Goal: Information Seeking & Learning: Learn about a topic

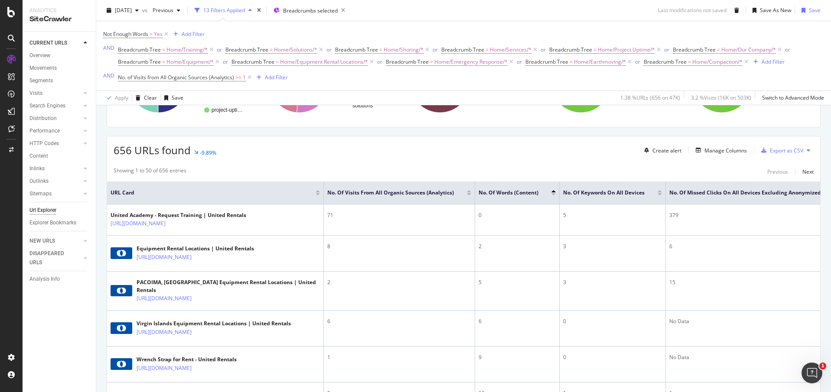
click at [553, 193] on div at bounding box center [554, 194] width 4 height 2
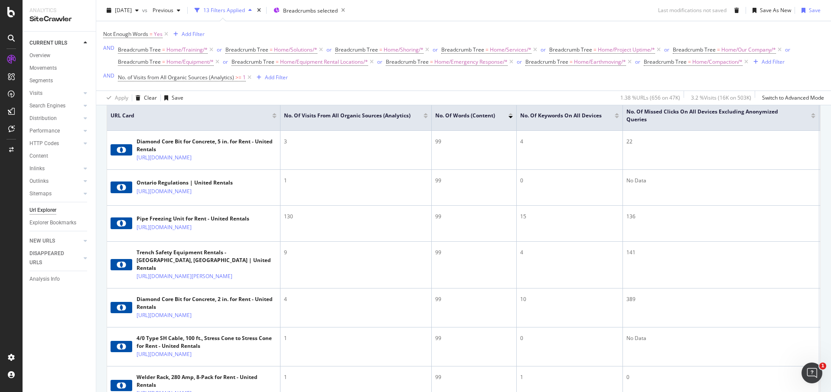
scroll to position [239, 0]
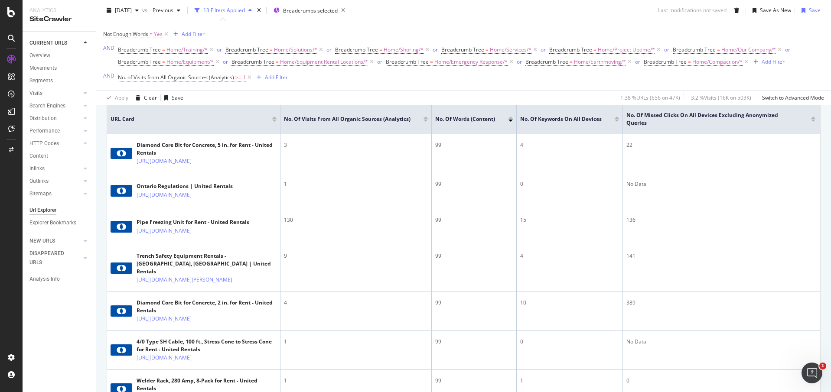
click at [511, 121] on div at bounding box center [511, 121] width 4 height 2
click at [511, 118] on div at bounding box center [511, 118] width 4 height 2
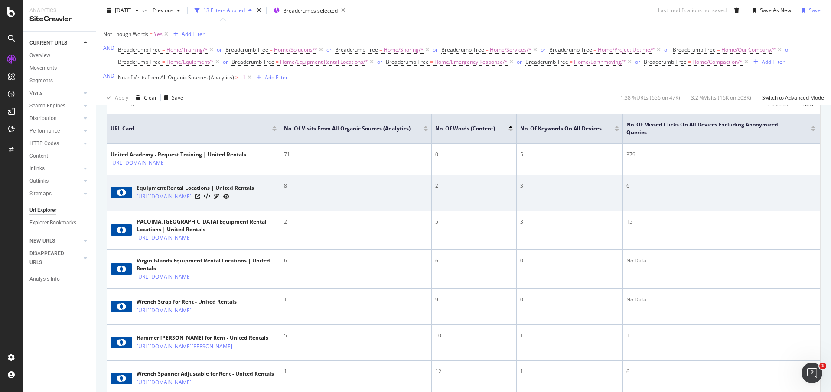
scroll to position [213, 0]
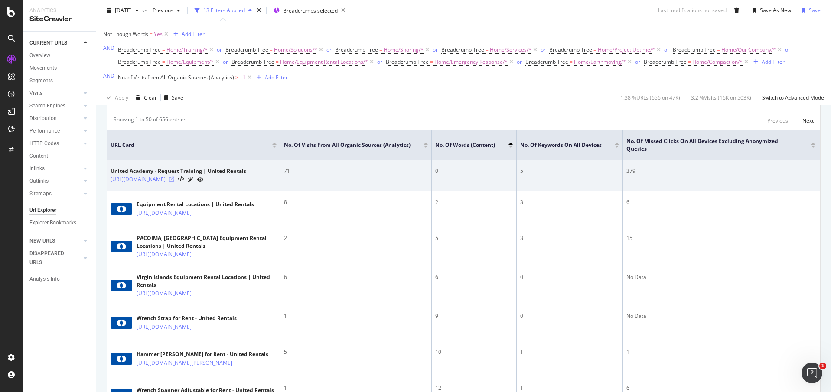
click at [174, 182] on icon at bounding box center [171, 179] width 5 height 5
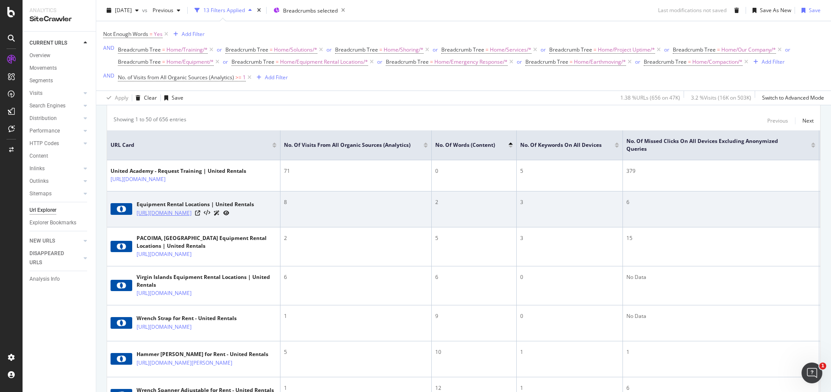
click at [183, 218] on link "[URL][DOMAIN_NAME]" at bounding box center [164, 213] width 55 height 9
click at [200, 216] on icon at bounding box center [197, 213] width 5 height 5
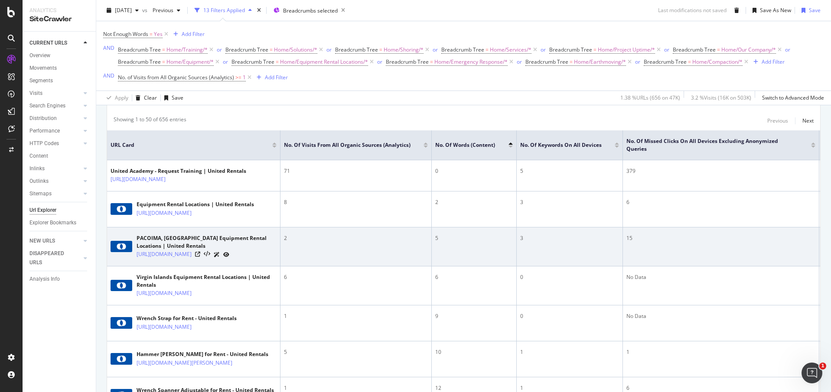
scroll to position [0, 0]
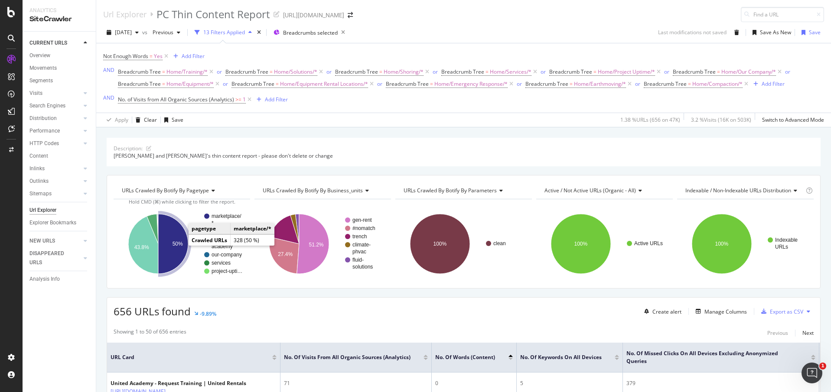
click at [180, 236] on icon "A chart." at bounding box center [173, 244] width 30 height 60
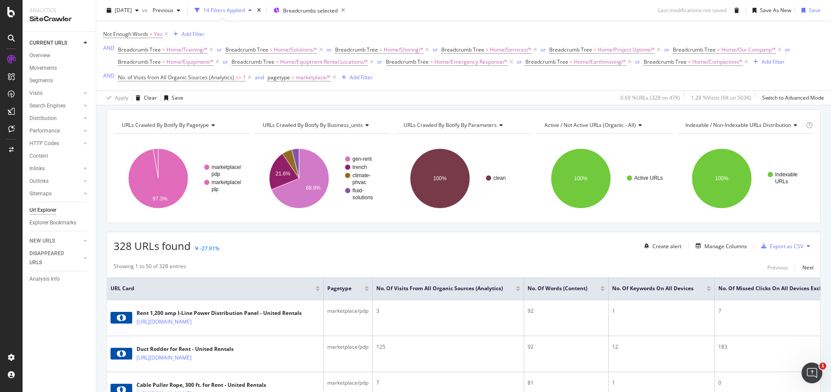
scroll to position [214, 0]
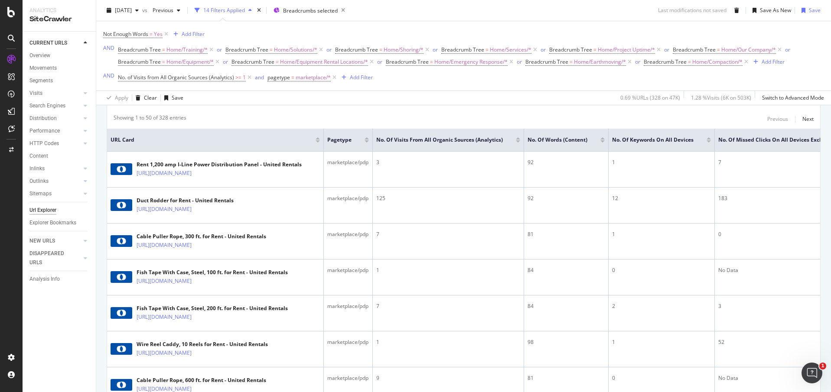
click at [603, 138] on div at bounding box center [603, 138] width 4 height 2
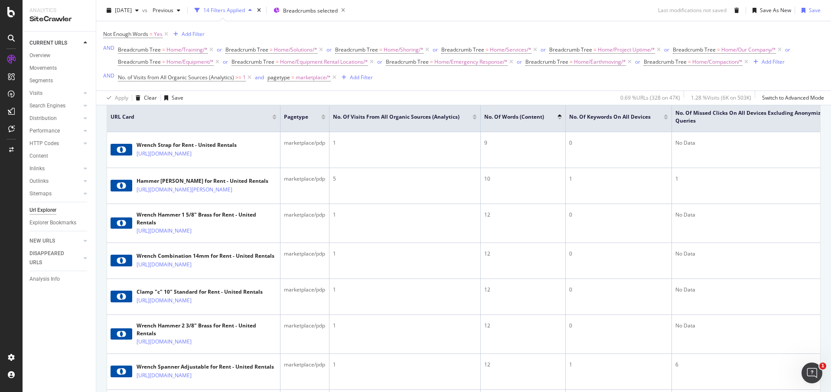
scroll to position [242, 0]
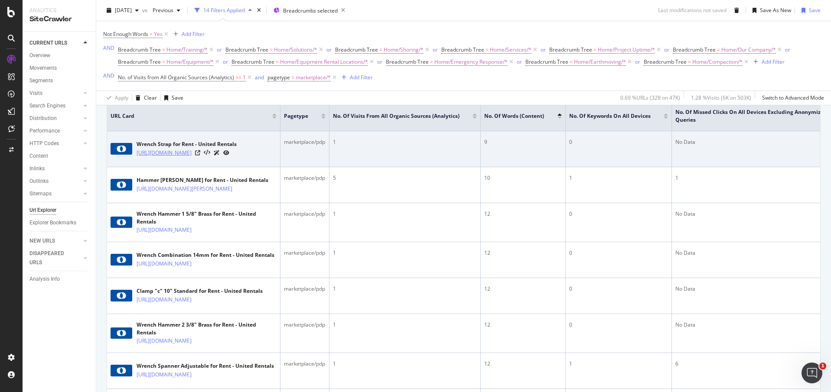
click at [180, 157] on link "https://www.unitedrentals.com/marketplace/equipment/tools-power-hand-surveying/…" at bounding box center [164, 153] width 55 height 9
click at [200, 156] on icon at bounding box center [197, 152] width 5 height 5
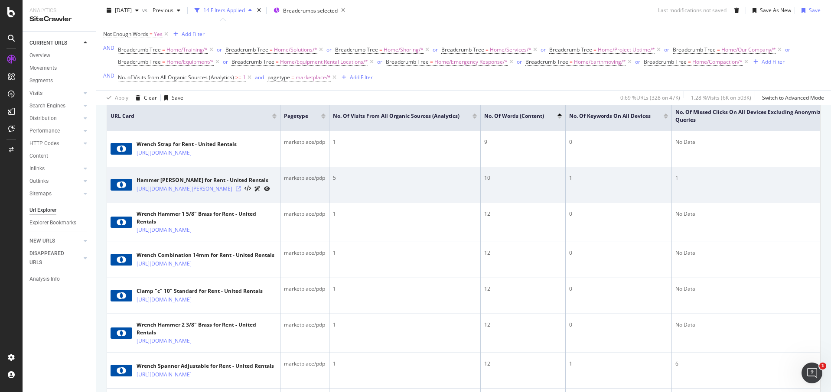
click at [241, 192] on icon at bounding box center [238, 188] width 5 height 5
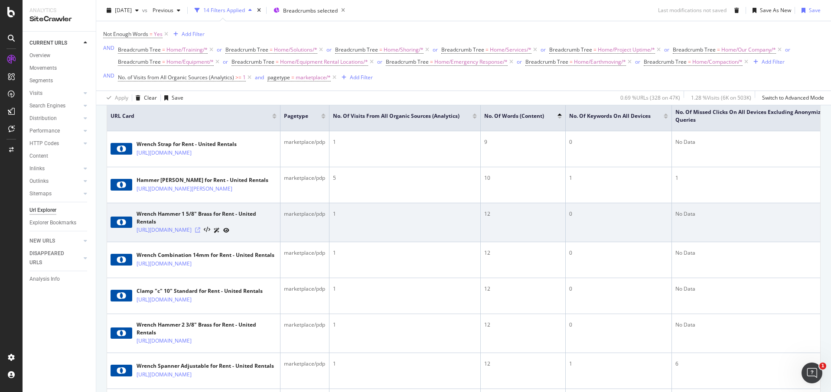
click at [200, 233] on icon at bounding box center [197, 230] width 5 height 5
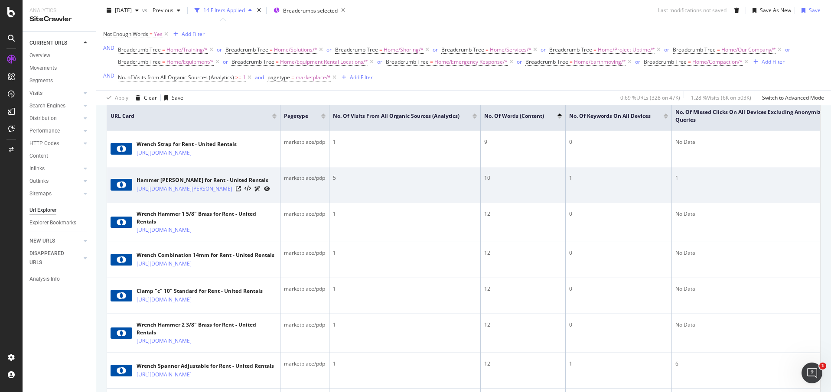
scroll to position [320, 0]
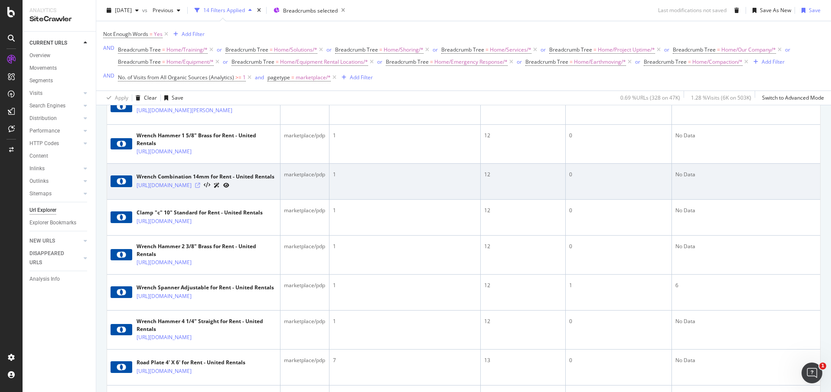
click at [200, 188] on icon at bounding box center [197, 185] width 5 height 5
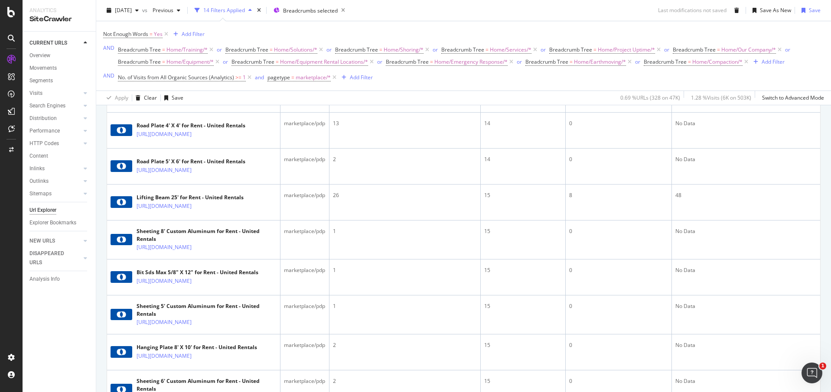
scroll to position [782, 0]
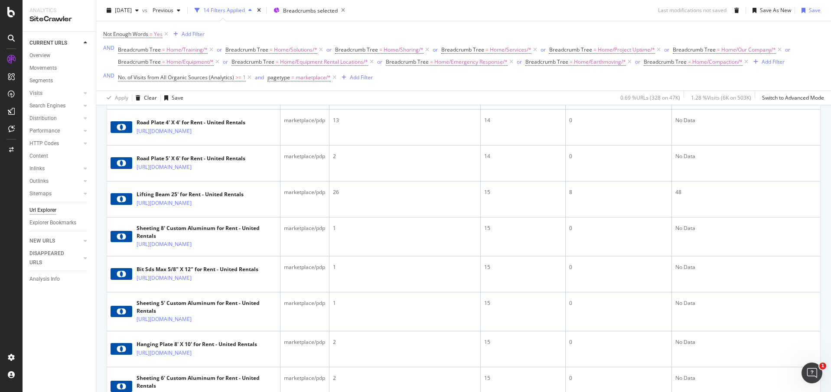
click at [200, 59] on icon at bounding box center [197, 56] width 5 height 5
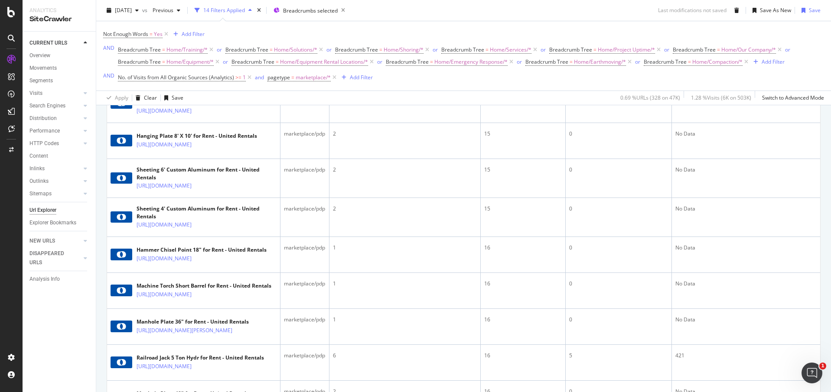
scroll to position [993, 0]
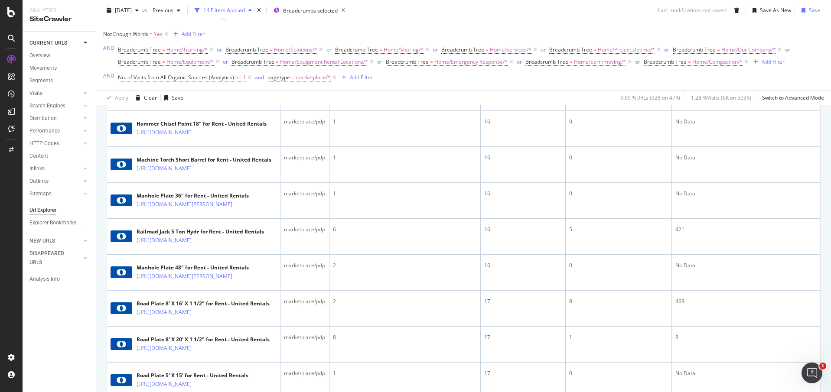
scroll to position [1119, 0]
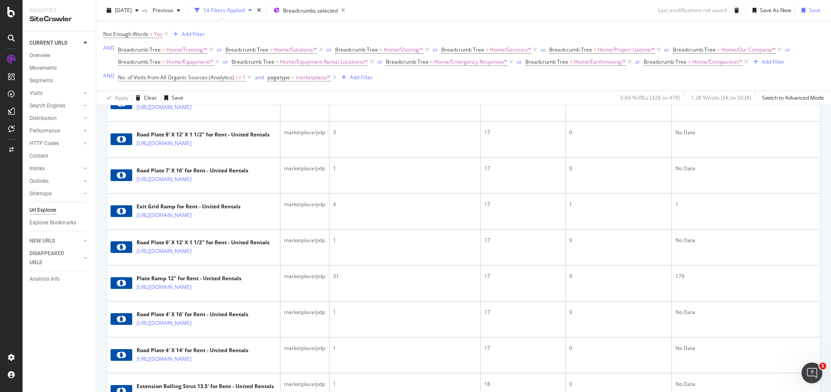
scroll to position [1553, 0]
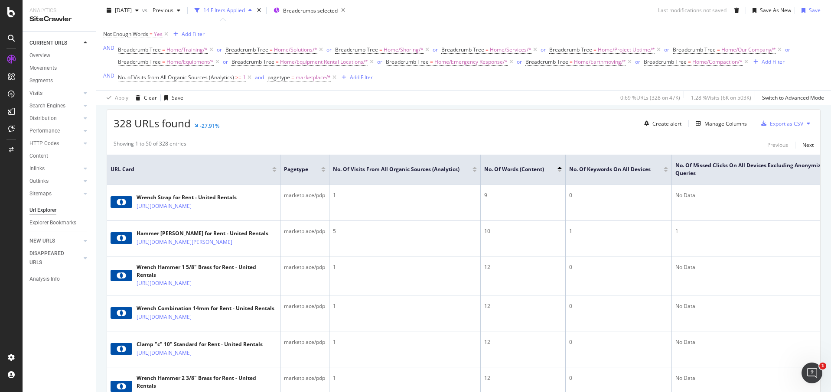
scroll to position [0, 0]
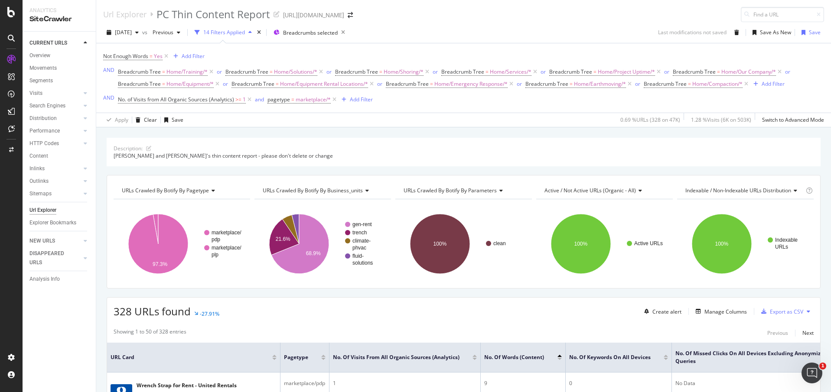
click at [245, 33] on div "14 Filters Applied" at bounding box center [224, 32] width 42 height 7
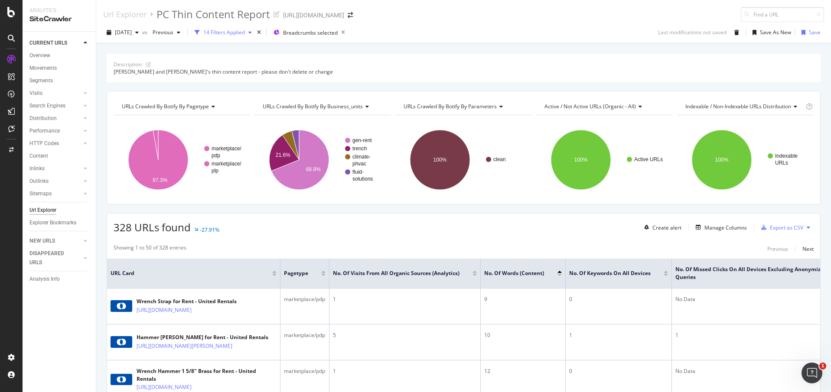
click at [245, 33] on div "14 Filters Applied" at bounding box center [224, 32] width 42 height 7
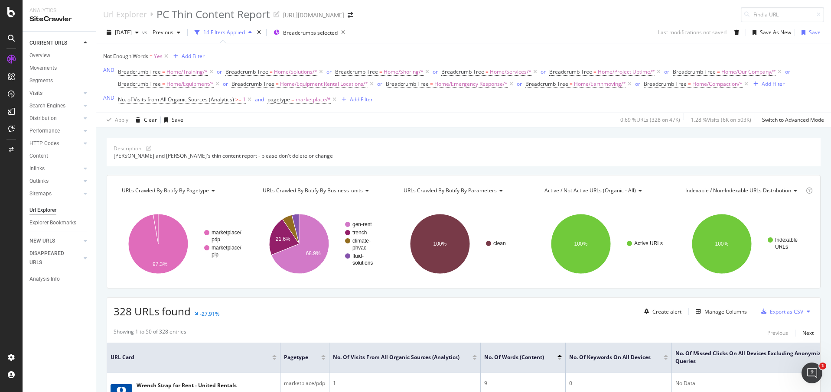
click at [361, 99] on div "Add Filter" at bounding box center [361, 99] width 23 height 7
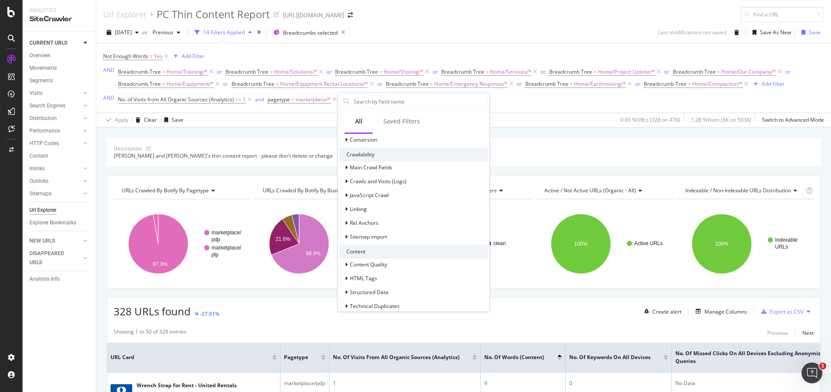
scroll to position [235, 0]
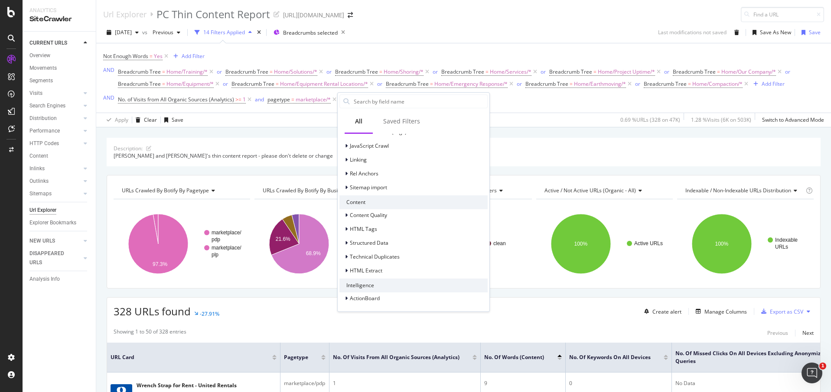
click at [552, 130] on div "Description: Kristin and Cam's thin content report - please don't delete or cha…" at bounding box center [463, 138] width 735 height 21
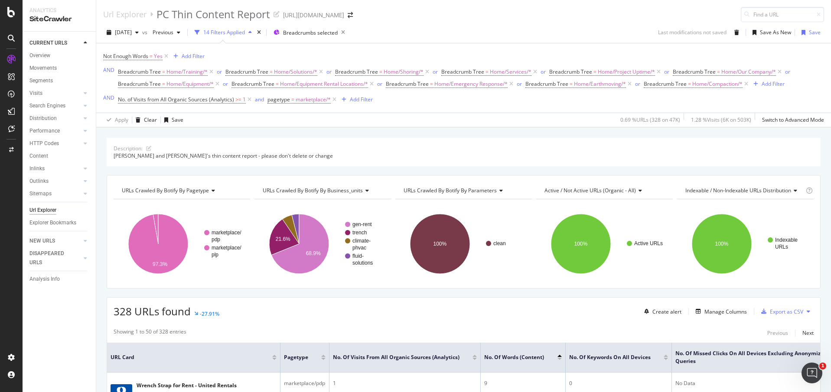
click at [364, 190] on icon at bounding box center [366, 190] width 6 height 5
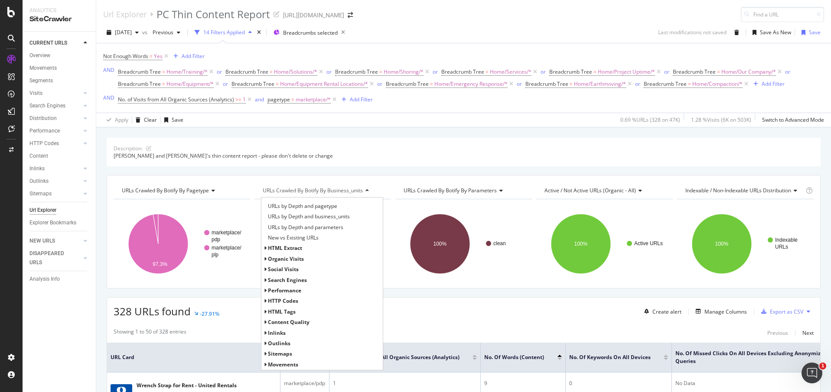
scroll to position [9, 0]
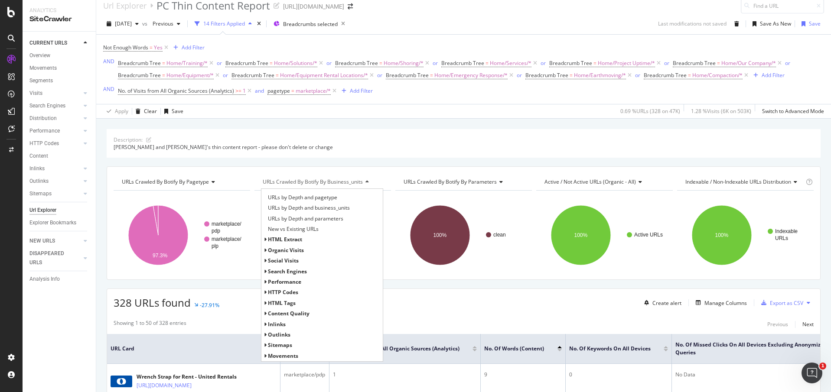
click at [387, 146] on div "Kristin and Cam's thin content report - please don't delete or change" at bounding box center [464, 147] width 700 height 7
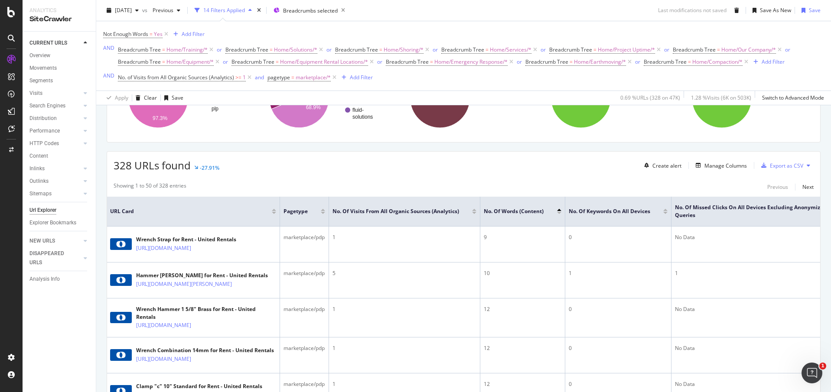
scroll to position [148, 0]
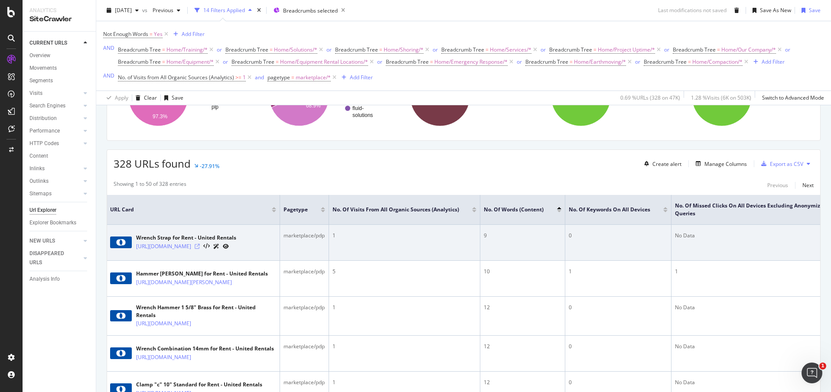
click at [200, 249] on icon at bounding box center [197, 246] width 5 height 5
click at [176, 248] on link "https://www.unitedrentals.com/marketplace/equipment/tools-power-hand-surveying/…" at bounding box center [163, 246] width 55 height 9
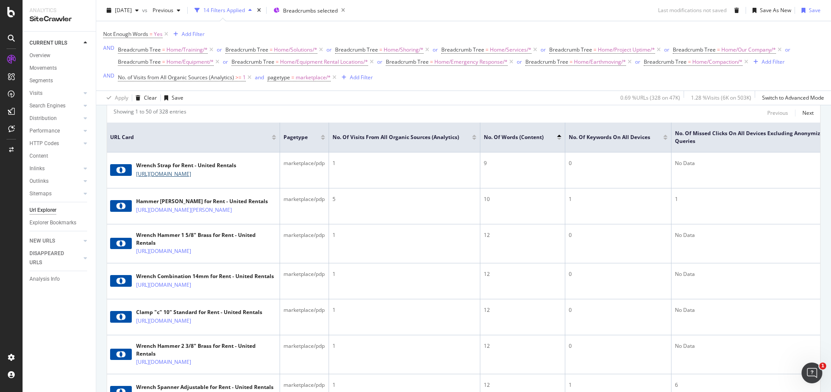
scroll to position [221, 0]
click at [368, 116] on div "Showing 1 to 50 of 328 entries Previous Next" at bounding box center [463, 113] width 713 height 10
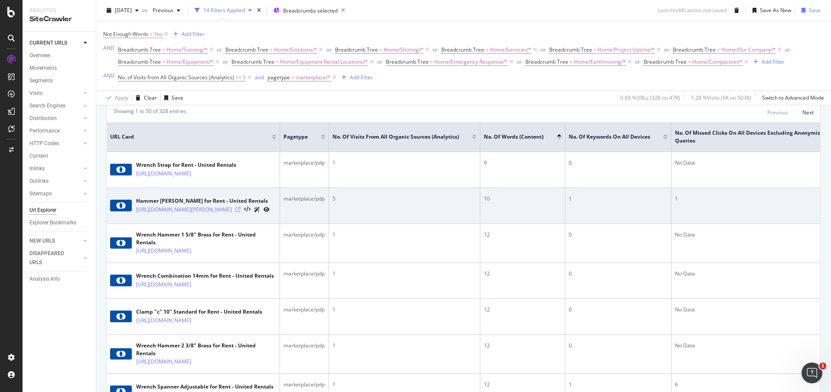
click at [241, 213] on icon at bounding box center [237, 209] width 5 height 5
click at [219, 214] on link "https://www.unitedrentals.com/marketplace/equipment/tools-power-hand-surveying/…" at bounding box center [184, 210] width 96 height 9
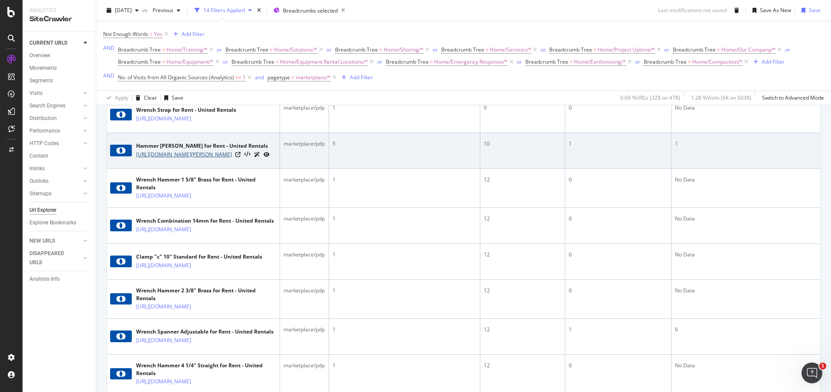
scroll to position [277, 0]
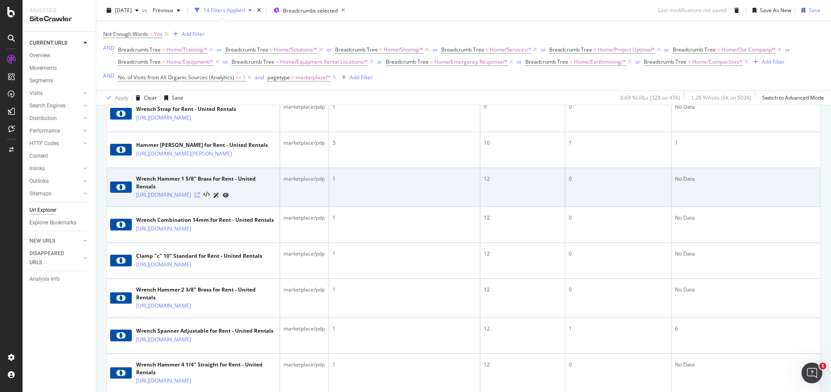
click at [200, 198] on icon at bounding box center [197, 195] width 5 height 5
click at [170, 199] on link "https://www.unitedrentals.com/marketplace/equipment/tools-power-hand-surveying/…" at bounding box center [163, 195] width 55 height 9
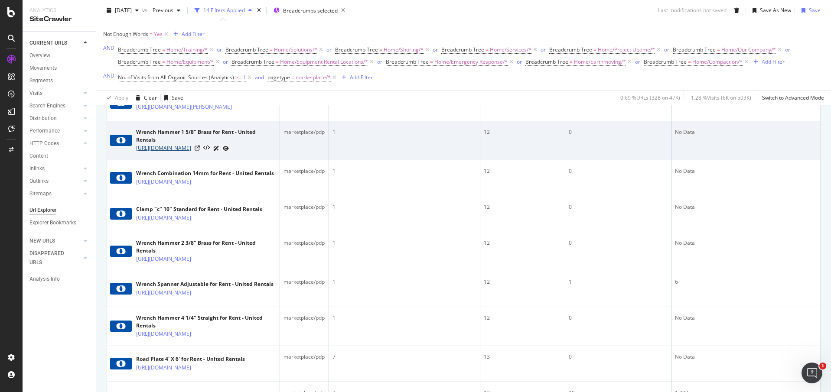
scroll to position [325, 0]
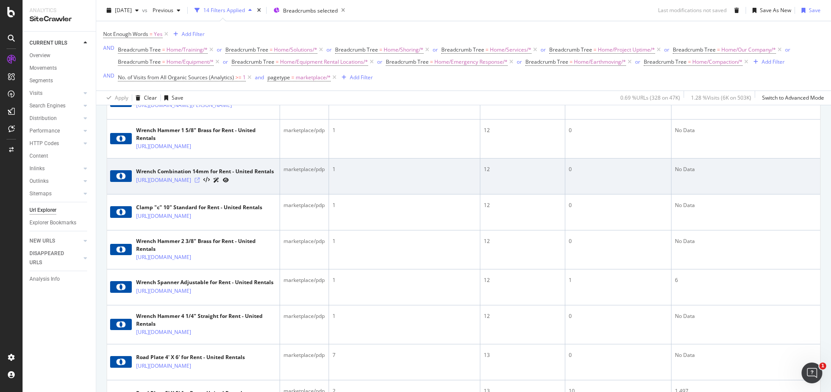
click at [200, 183] on icon at bounding box center [197, 180] width 5 height 5
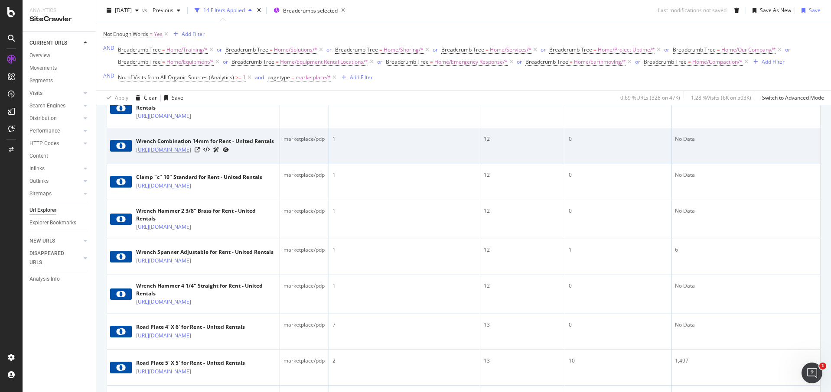
click at [191, 154] on link "https://www.unitedrentals.com/marketplace/equipment/tools-power-hand-surveying/…" at bounding box center [163, 150] width 55 height 9
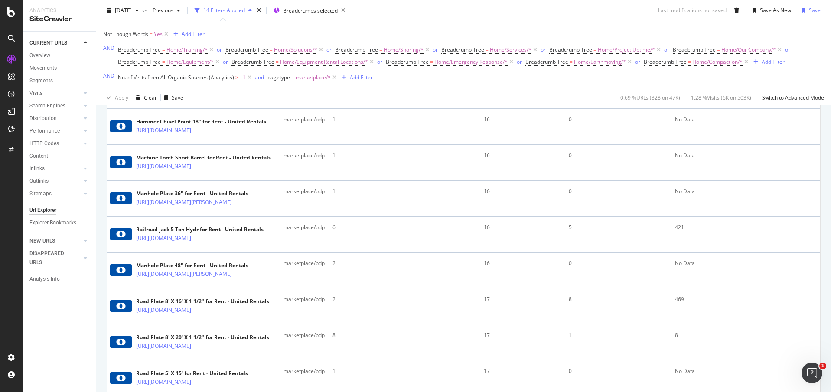
scroll to position [1124, 0]
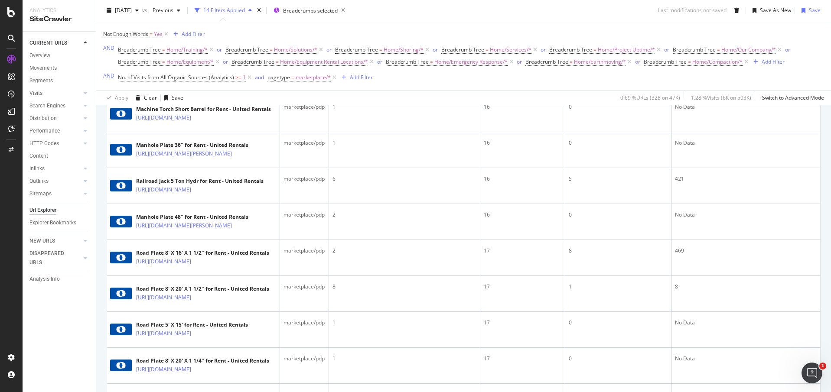
scroll to position [1170, 0]
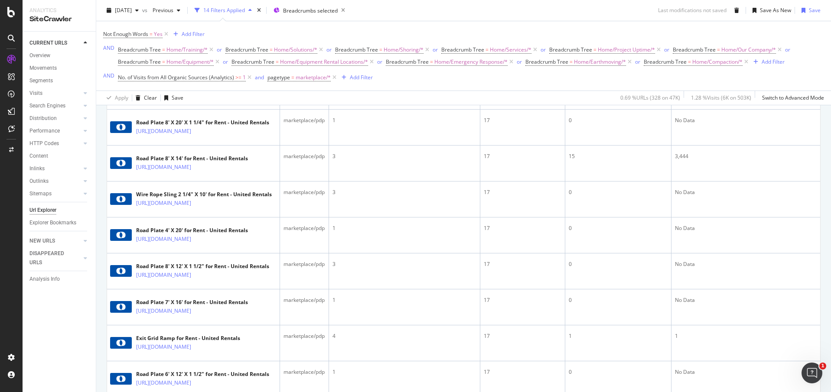
scroll to position [1406, 0]
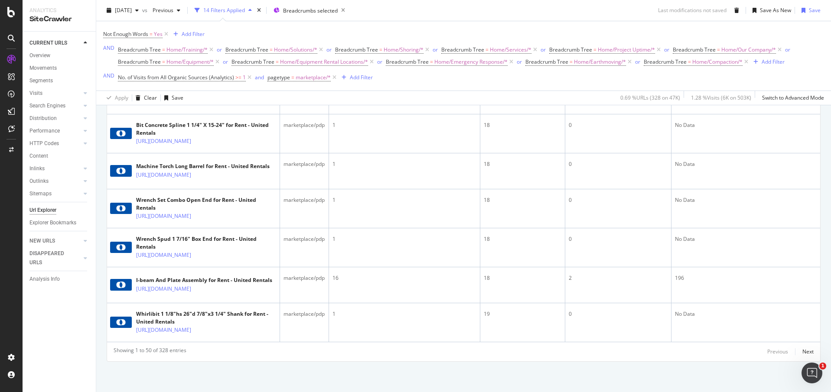
scroll to position [1924, 0]
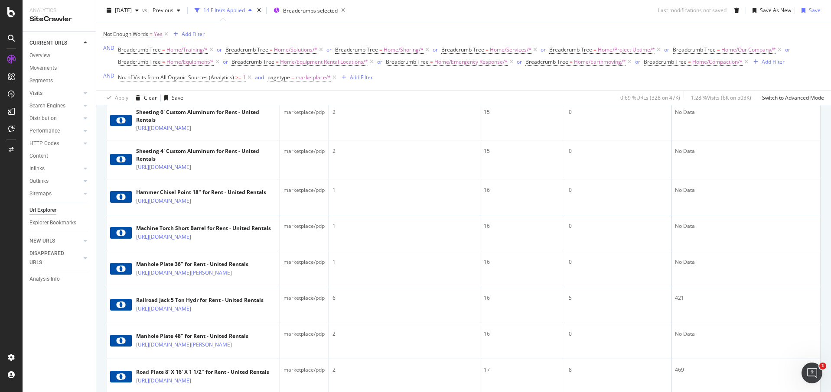
scroll to position [1019, 0]
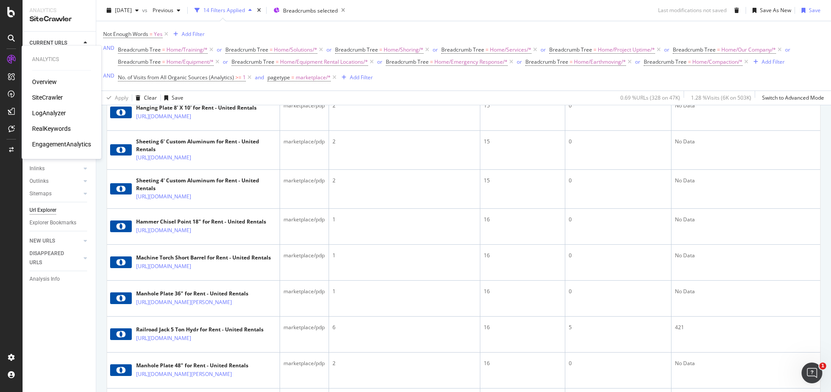
click at [40, 95] on div "SiteCrawler" at bounding box center [47, 97] width 31 height 9
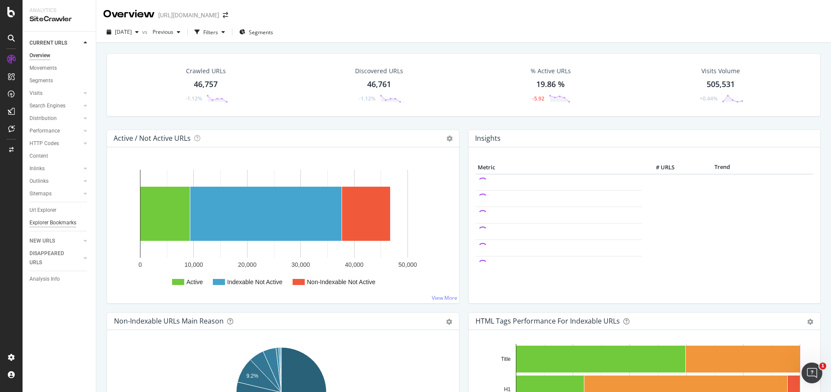
click at [41, 223] on div "Explorer Bookmarks" at bounding box center [52, 223] width 47 height 9
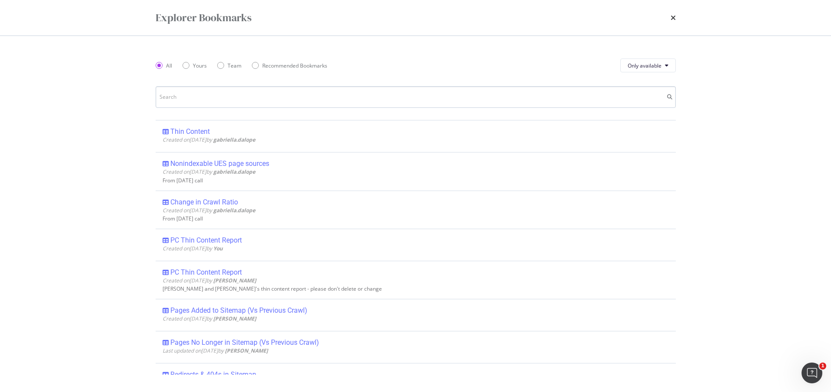
click at [178, 105] on input "modal" at bounding box center [416, 97] width 520 height 22
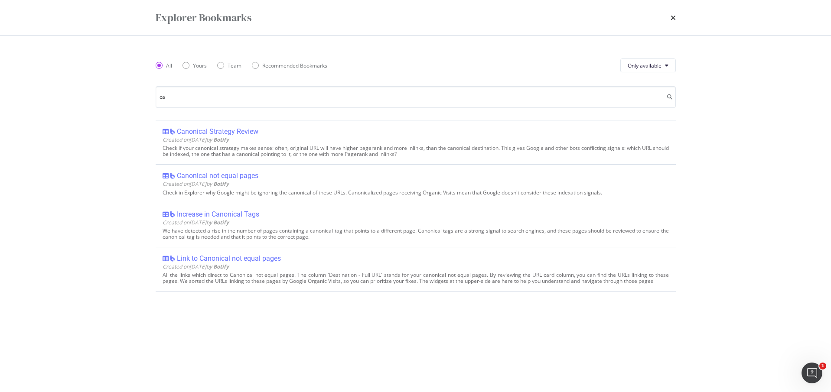
type input "c"
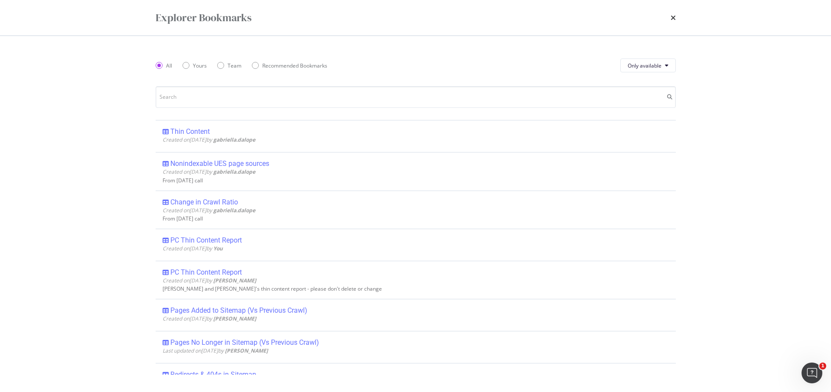
click at [82, 111] on div "Explorer Bookmarks All Yours Team Recommended Bookmarks Only available Thin Con…" at bounding box center [415, 196] width 831 height 392
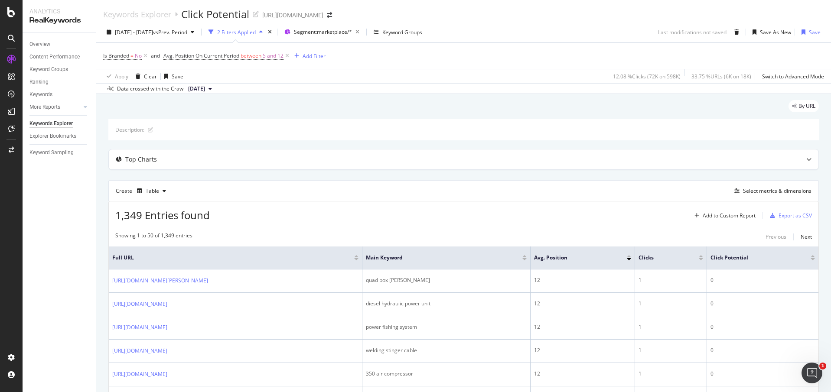
click at [244, 192] on div "Create Table Select metrics & dimensions" at bounding box center [463, 190] width 711 height 21
click at [150, 160] on div "Top Charts" at bounding box center [141, 159] width 32 height 9
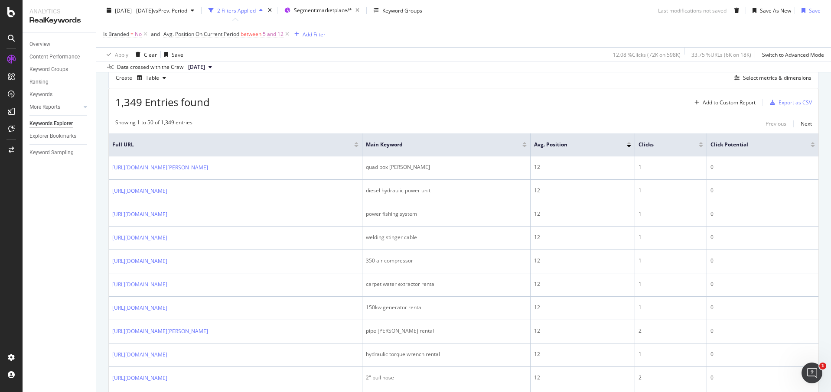
scroll to position [274, 0]
click at [811, 146] on div at bounding box center [813, 146] width 4 height 2
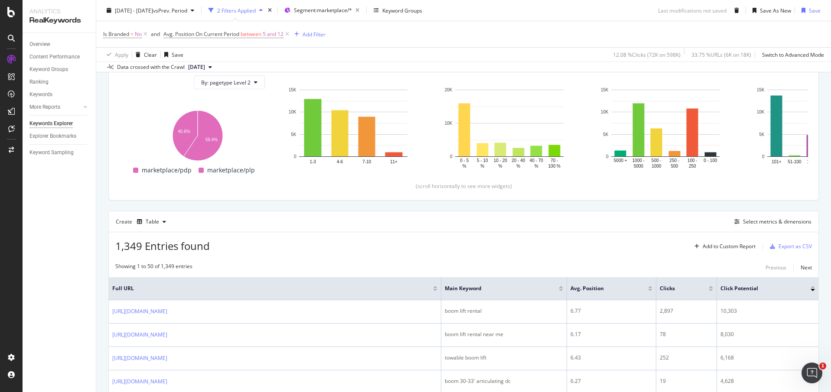
scroll to position [274, 0]
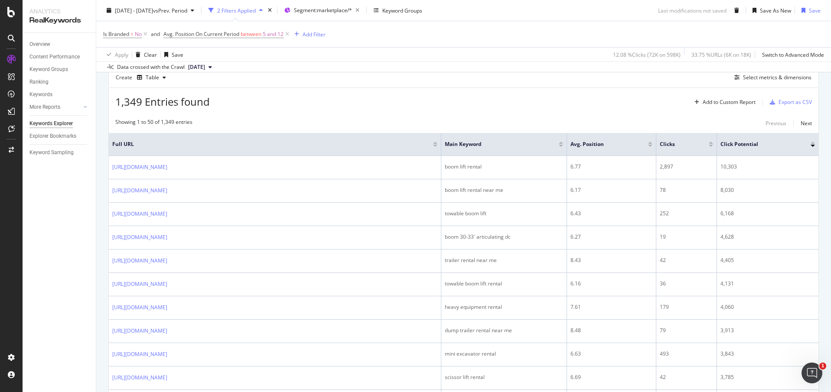
click at [811, 144] on div at bounding box center [813, 144] width 4 height 5
click at [811, 143] on div at bounding box center [813, 143] width 4 height 2
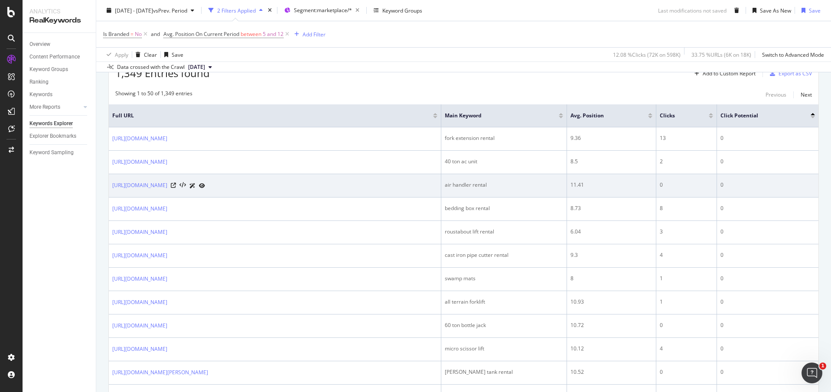
scroll to position [298, 0]
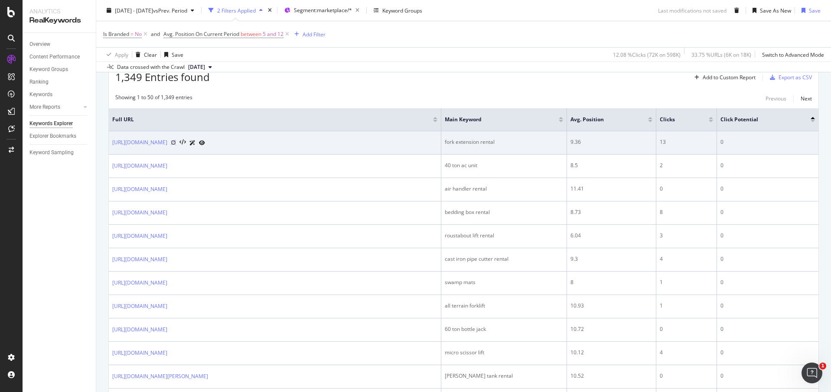
click at [176, 144] on icon at bounding box center [173, 142] width 5 height 5
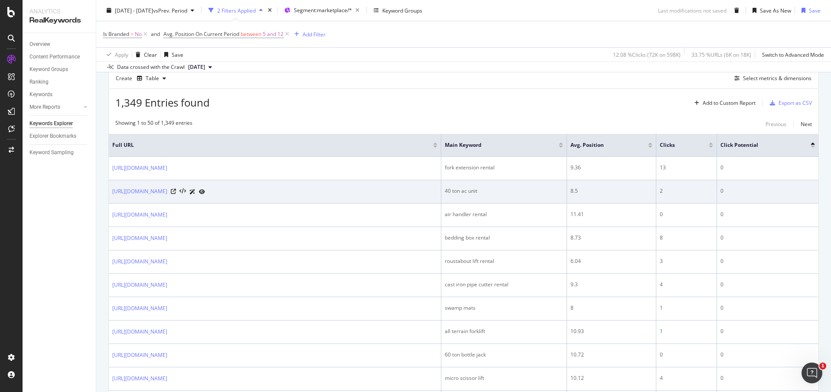
scroll to position [272, 0]
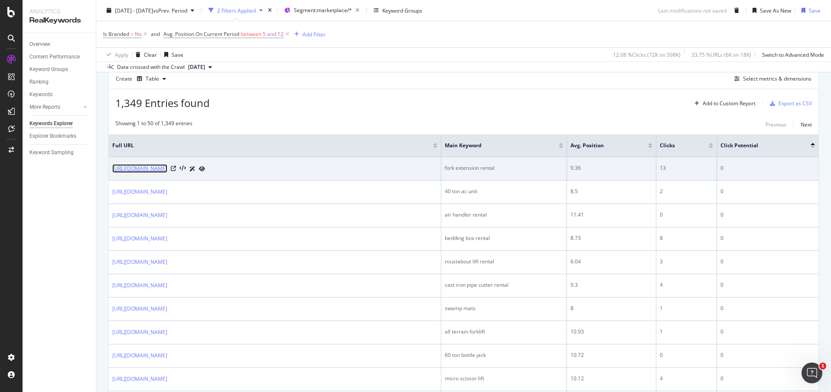
click at [167, 164] on link "[URL][DOMAIN_NAME]" at bounding box center [139, 168] width 55 height 9
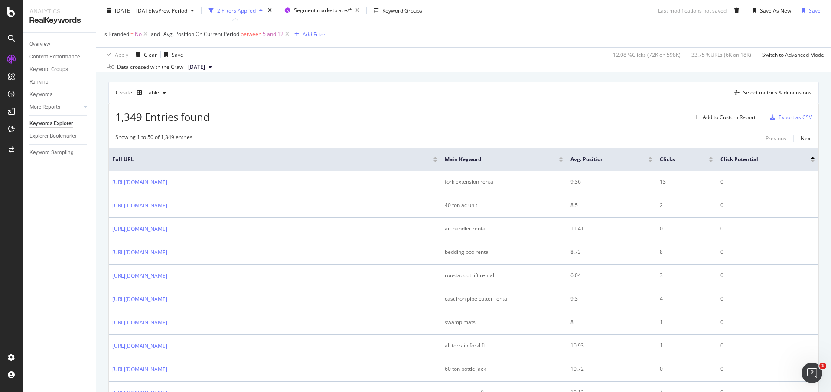
scroll to position [259, 0]
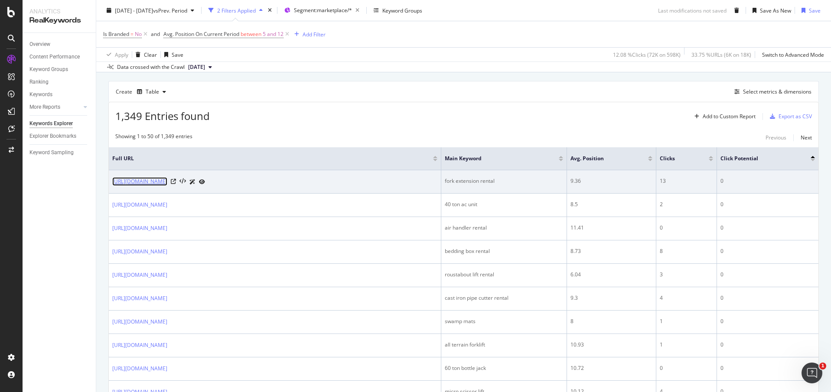
click at [167, 182] on link "[URL][DOMAIN_NAME]" at bounding box center [139, 181] width 55 height 9
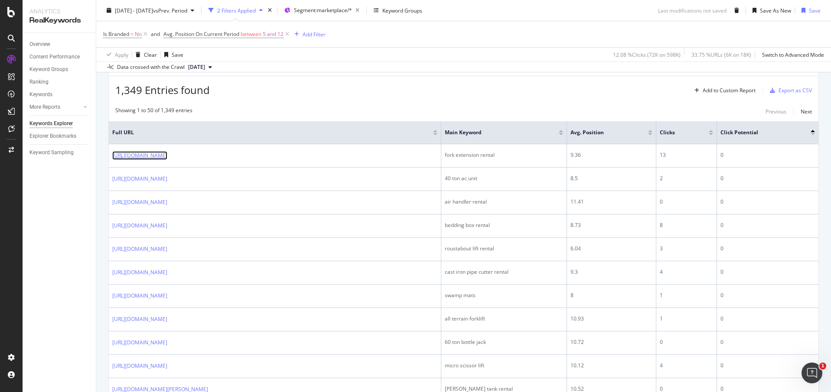
scroll to position [285, 0]
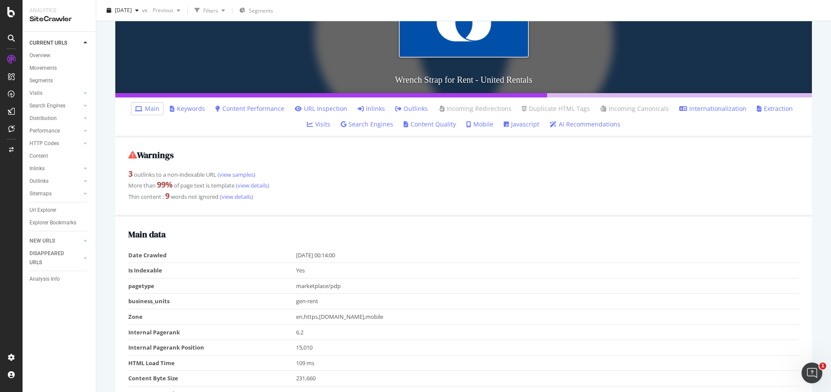
scroll to position [135, 0]
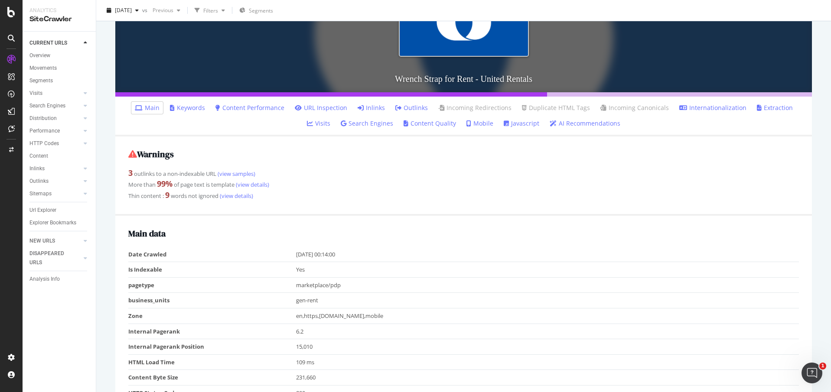
click at [399, 163] on div "Warnings 3 outlinks to a non-indexable URL (view samples) More than 99 % of pag…" at bounding box center [463, 176] width 697 height 79
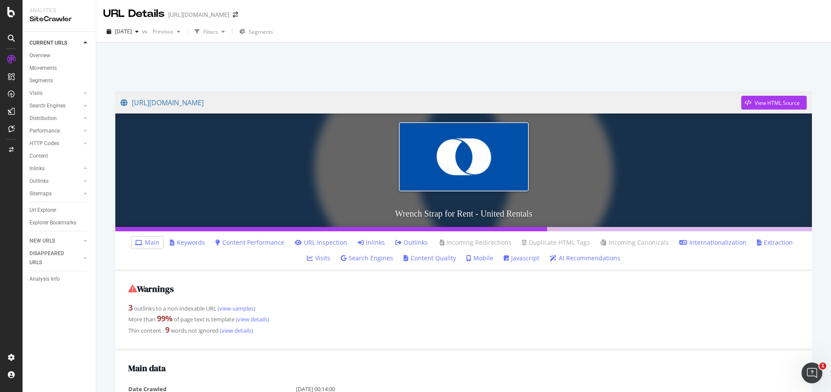
scroll to position [0, 0]
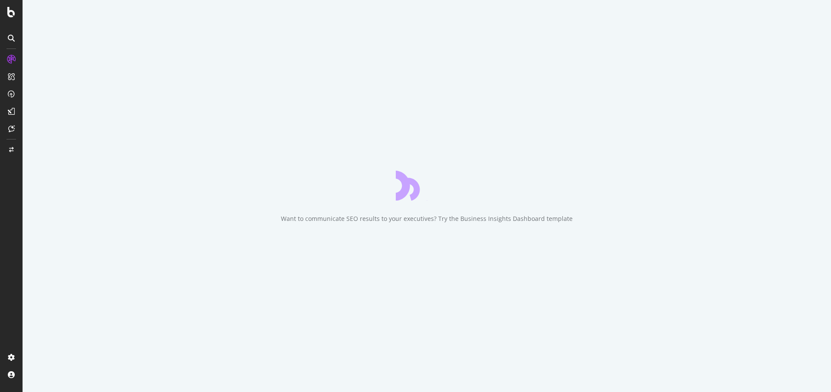
click at [447, 85] on div "Want to communicate SEO results to your executives? Try the Business Insights D…" at bounding box center [427, 196] width 809 height 392
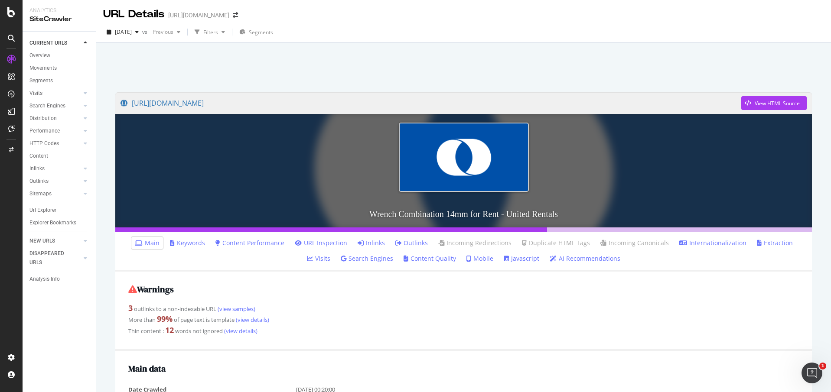
click at [385, 73] on div at bounding box center [464, 65] width 714 height 37
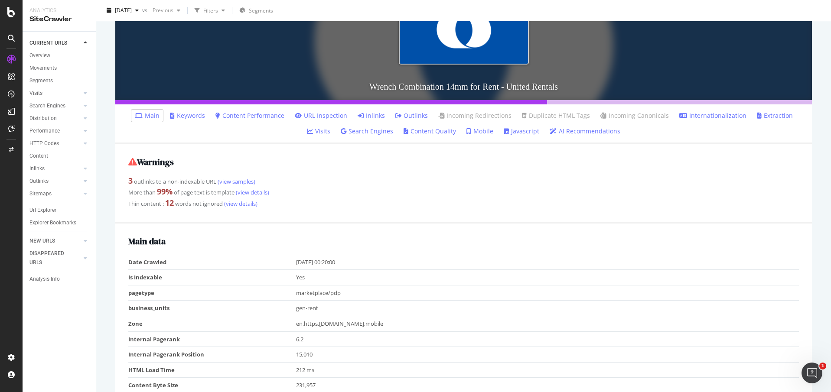
scroll to position [161, 0]
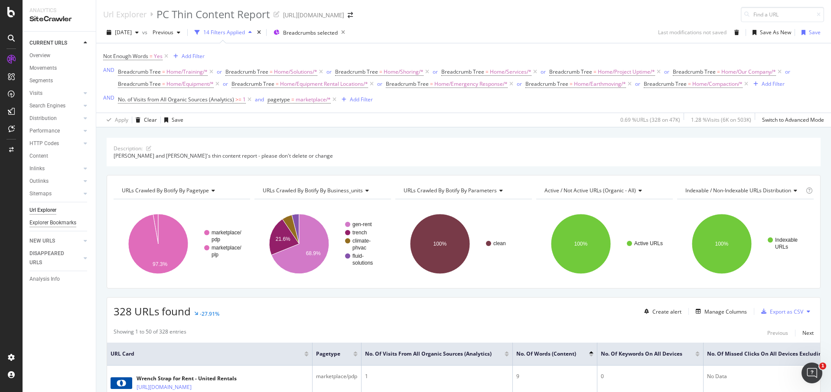
click at [45, 221] on div "Explorer Bookmarks" at bounding box center [52, 223] width 47 height 9
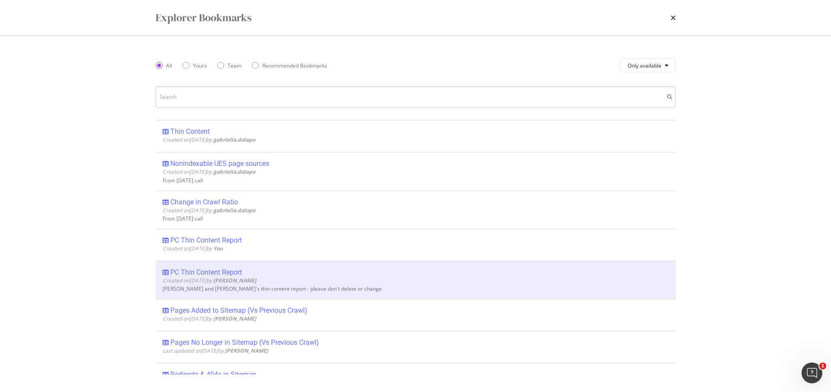
click at [180, 93] on input "modal" at bounding box center [416, 97] width 520 height 22
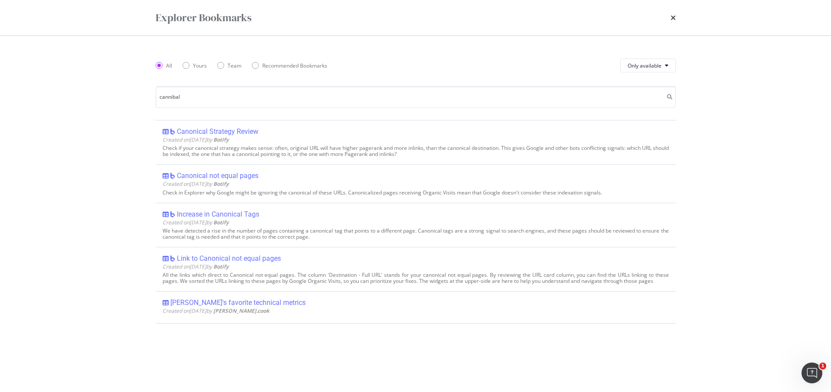
type input "cannibal"
click at [671, 20] on icon "times" at bounding box center [673, 17] width 5 height 7
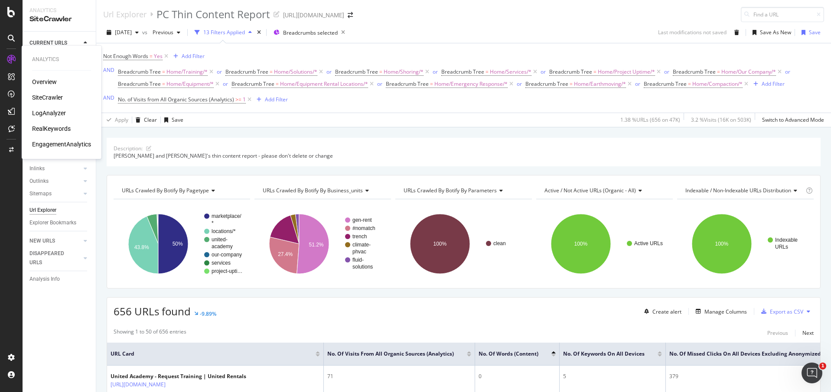
click at [46, 128] on div "RealKeywords" at bounding box center [51, 128] width 39 height 9
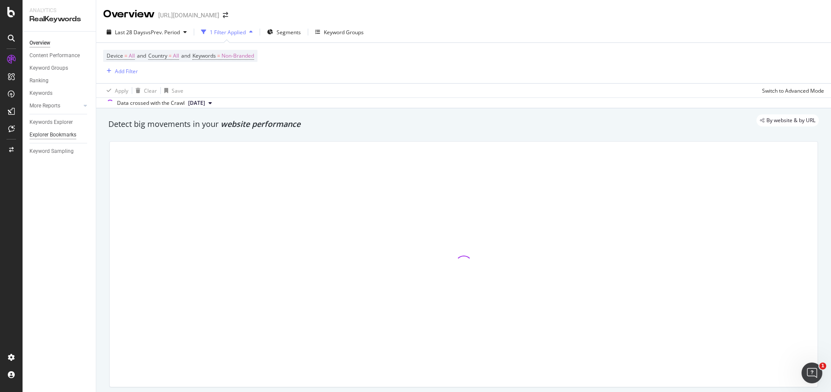
click at [45, 135] on div "Explorer Bookmarks" at bounding box center [52, 135] width 47 height 9
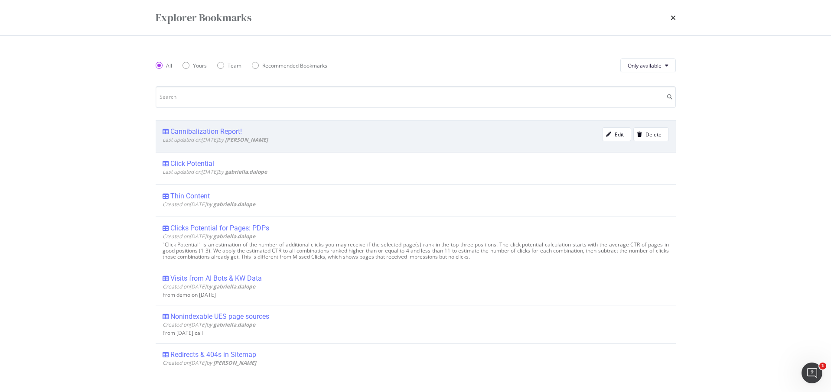
click at [199, 128] on div "Cannibalization Report!" at bounding box center [206, 132] width 72 height 9
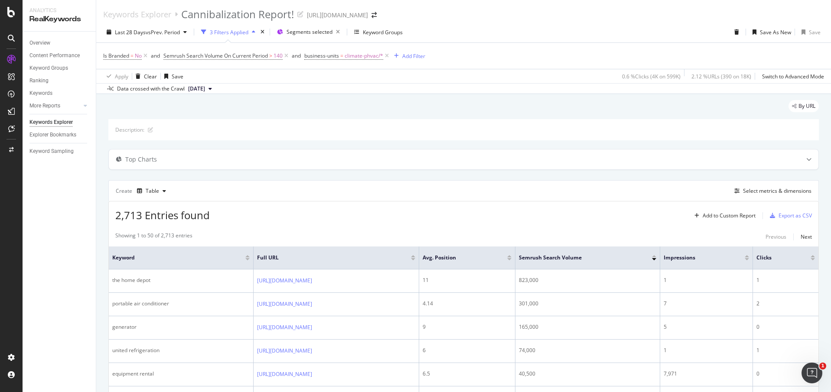
scroll to position [6, 0]
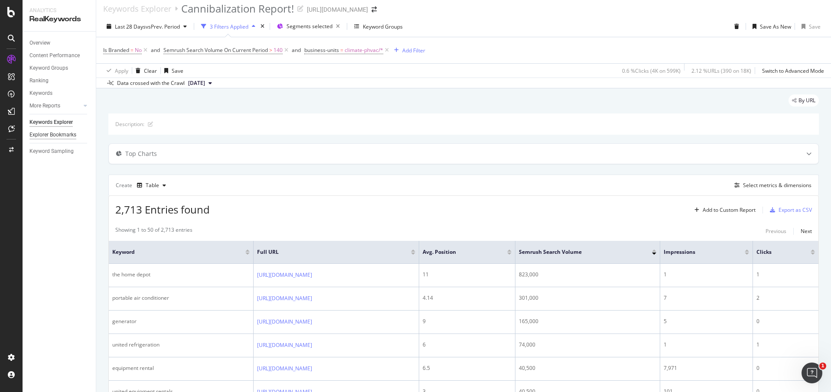
click at [53, 137] on div "Explorer Bookmarks" at bounding box center [52, 135] width 47 height 9
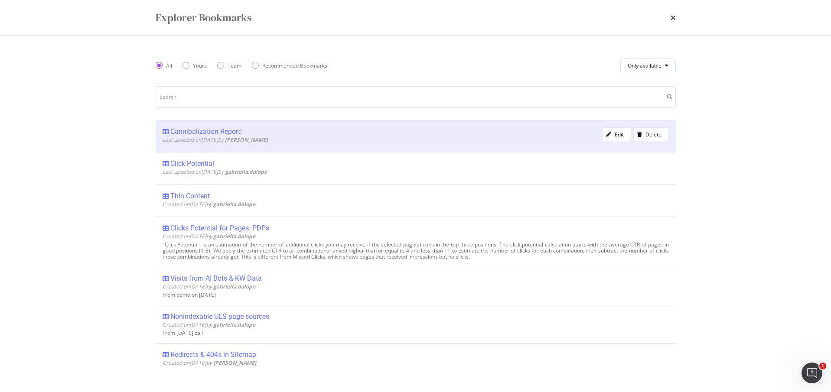
click at [198, 131] on div "Cannibalization Report!" at bounding box center [206, 132] width 72 height 9
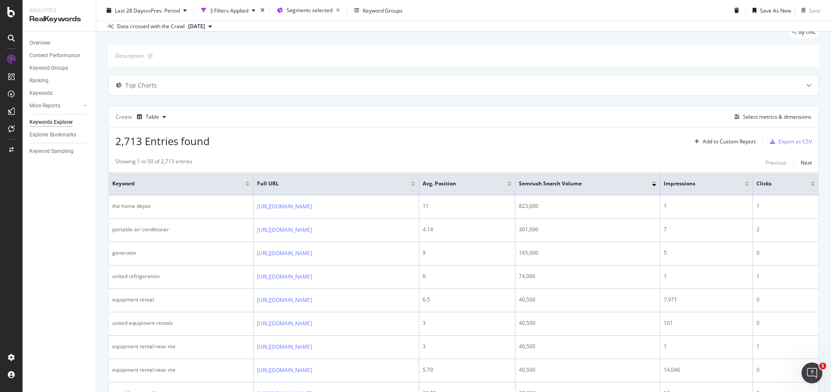
scroll to position [0, 0]
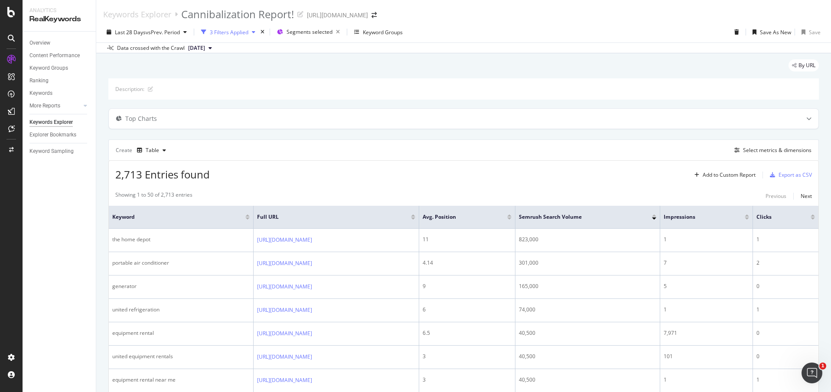
click at [244, 29] on div "3 Filters Applied" at bounding box center [229, 32] width 39 height 7
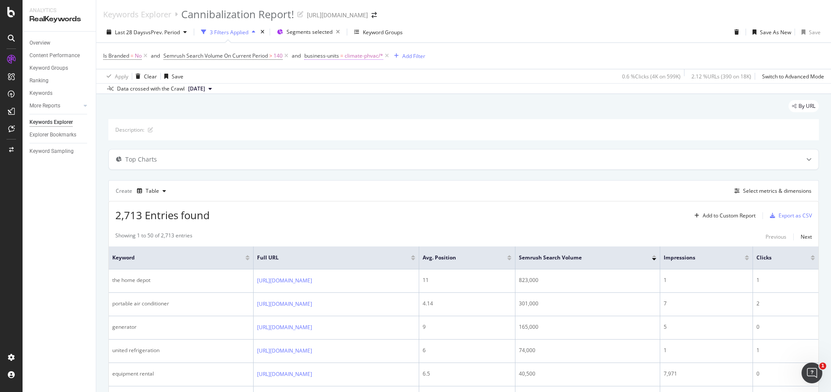
click at [351, 56] on span "climate-phvac/*" at bounding box center [364, 56] width 39 height 12
click at [452, 69] on div "Apply Clear Save 0.6 % Clicks ( 4K on 599K ) 2.12 % URLs ( 390 on 18K ) Switch …" at bounding box center [463, 76] width 735 height 14
click at [298, 28] on span "Segments selected" at bounding box center [310, 31] width 46 height 7
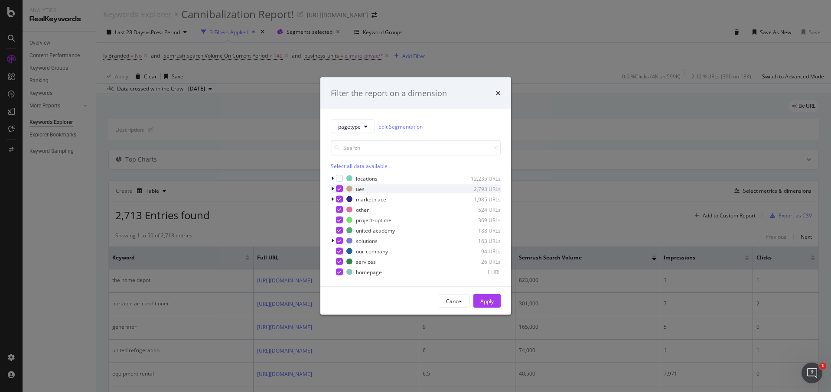
click at [340, 188] on icon "modal" at bounding box center [339, 189] width 4 height 4
click at [489, 300] on div "Apply" at bounding box center [487, 301] width 13 height 7
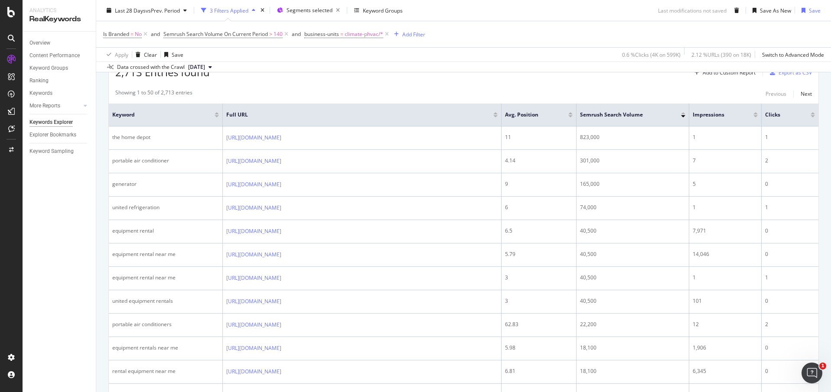
scroll to position [145, 0]
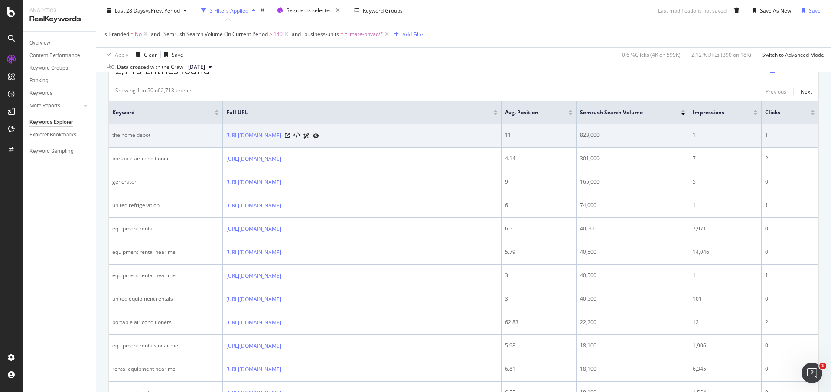
click at [319, 141] on div at bounding box center [302, 135] width 34 height 9
click at [290, 138] on icon at bounding box center [287, 135] width 5 height 5
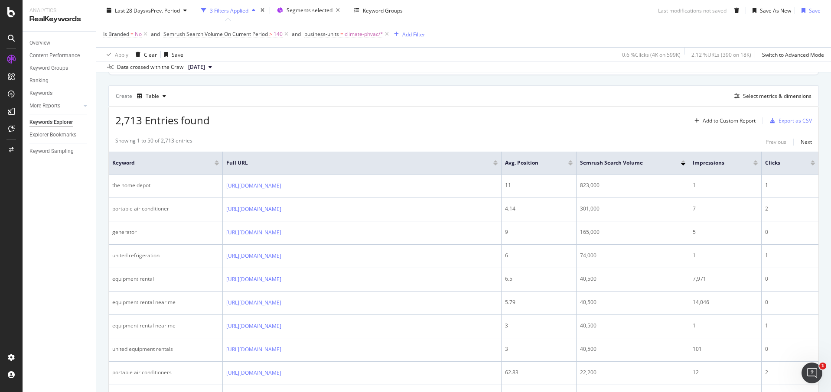
scroll to position [0, 0]
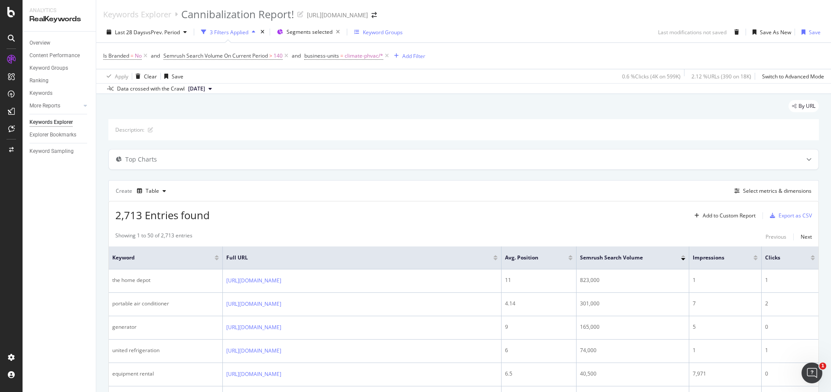
click at [373, 27] on div "Keyword Groups" at bounding box center [378, 32] width 49 height 13
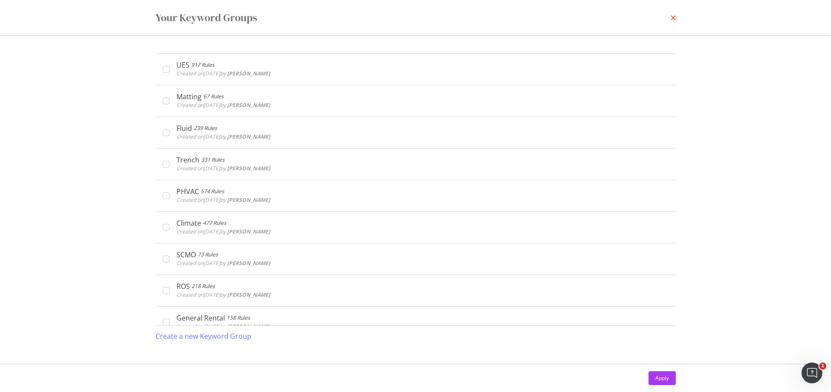
click at [672, 19] on icon "times" at bounding box center [673, 17] width 5 height 7
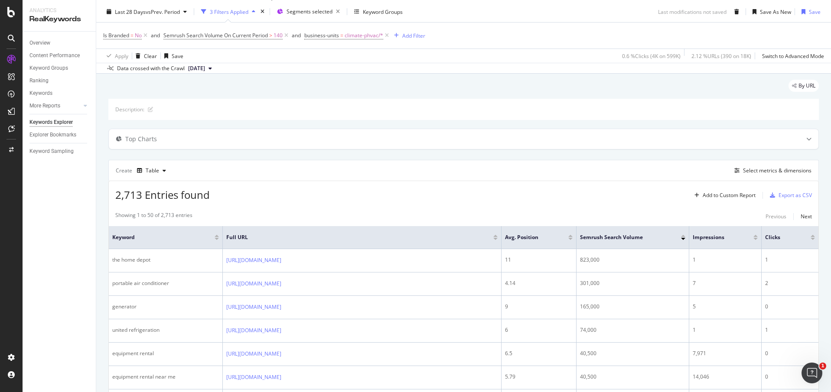
scroll to position [116, 0]
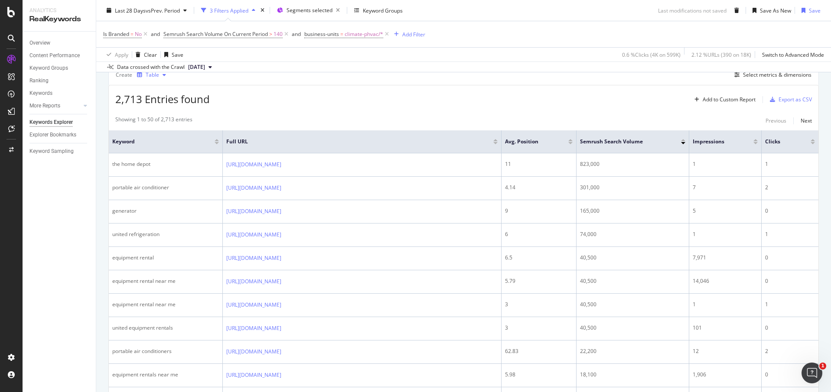
click at [160, 75] on div "button" at bounding box center [164, 74] width 10 height 5
click at [260, 106] on div "2,713 Entries found Add to Custom Report Export as CSV" at bounding box center [464, 95] width 710 height 21
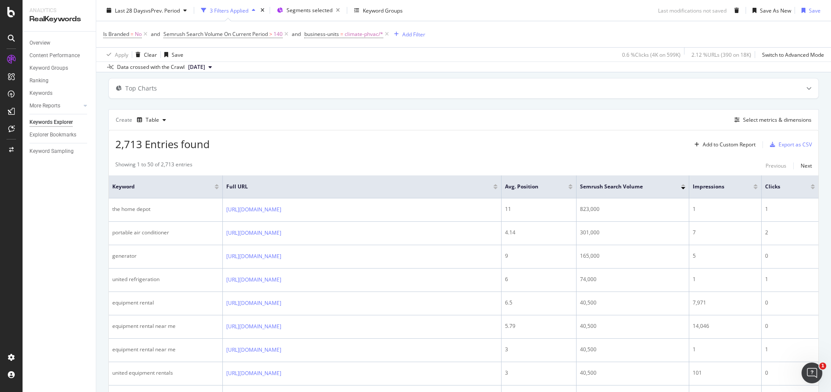
scroll to position [0, 0]
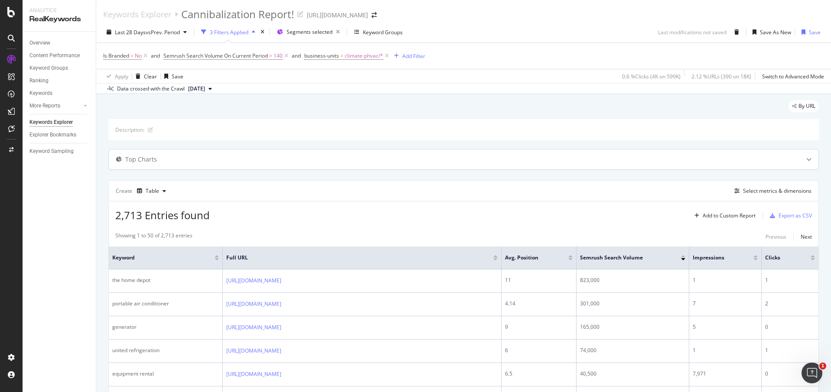
click at [243, 161] on div "Top Charts" at bounding box center [447, 159] width 676 height 9
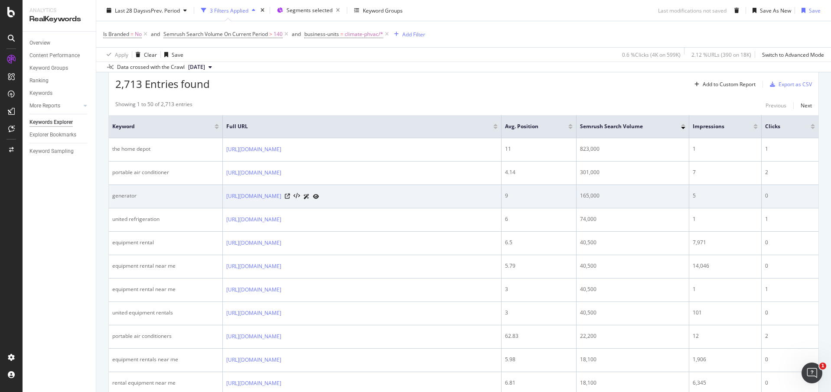
scroll to position [291, 0]
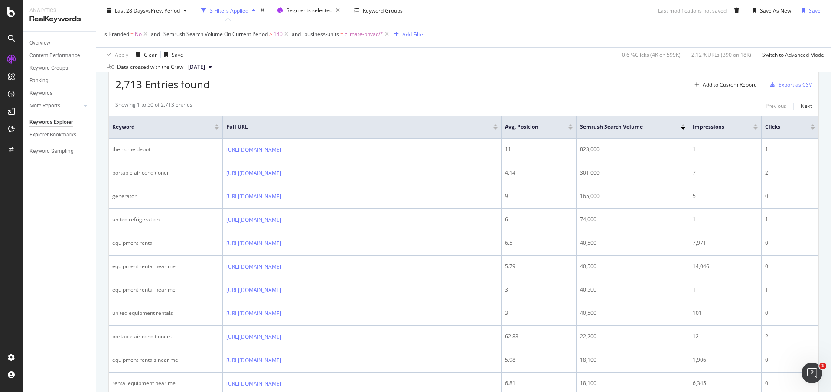
click at [218, 128] on div at bounding box center [217, 129] width 4 height 2
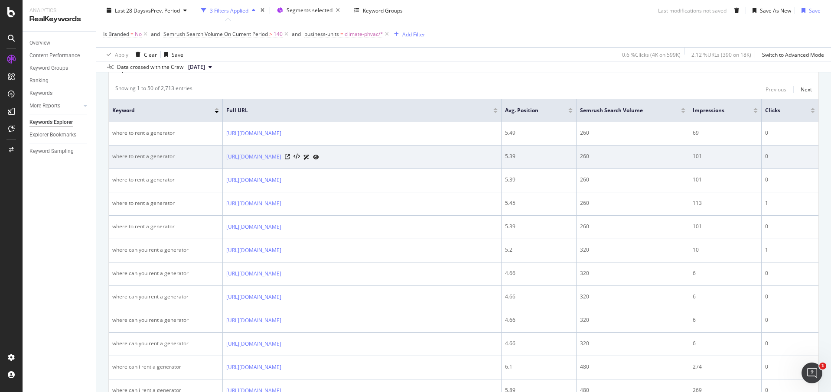
scroll to position [299, 0]
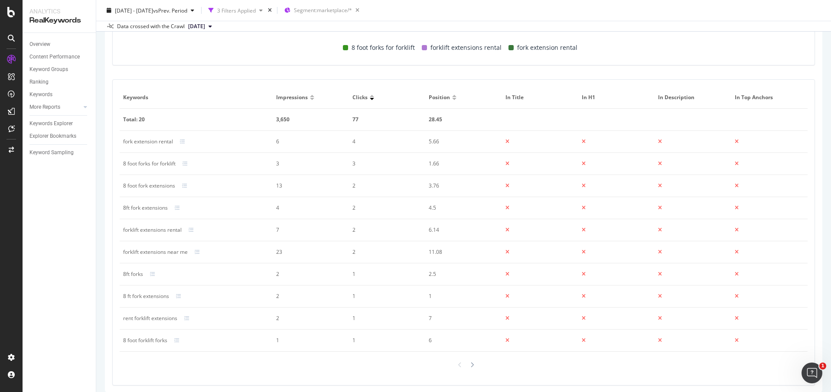
scroll to position [459, 0]
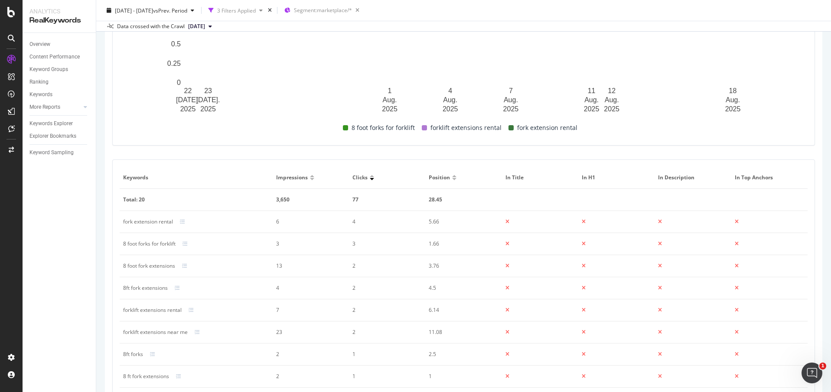
scroll to position [442, 0]
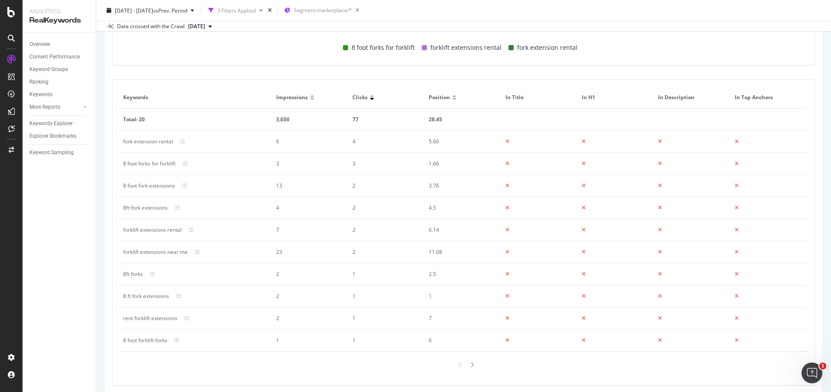
click at [310, 96] on div at bounding box center [312, 96] width 4 height 2
click at [309, 100] on div "Impressions" at bounding box center [310, 98] width 69 height 8
click at [311, 100] on div "Impressions" at bounding box center [310, 98] width 69 height 8
click at [311, 100] on div at bounding box center [312, 99] width 4 height 2
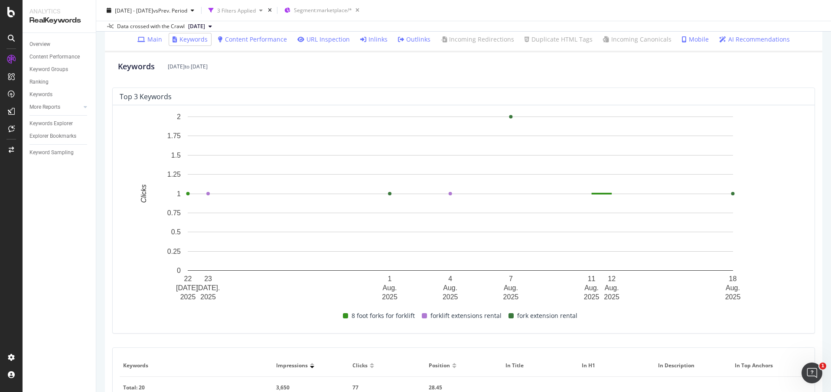
scroll to position [0, 0]
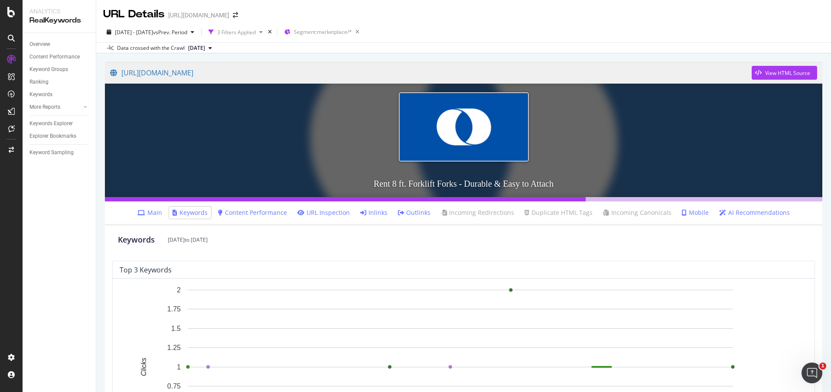
click at [157, 213] on link "Main" at bounding box center [149, 213] width 25 height 9
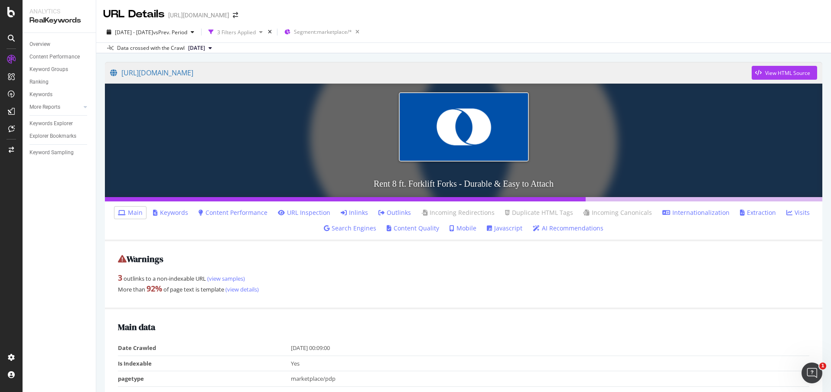
click at [180, 216] on link "Keywords" at bounding box center [170, 213] width 35 height 9
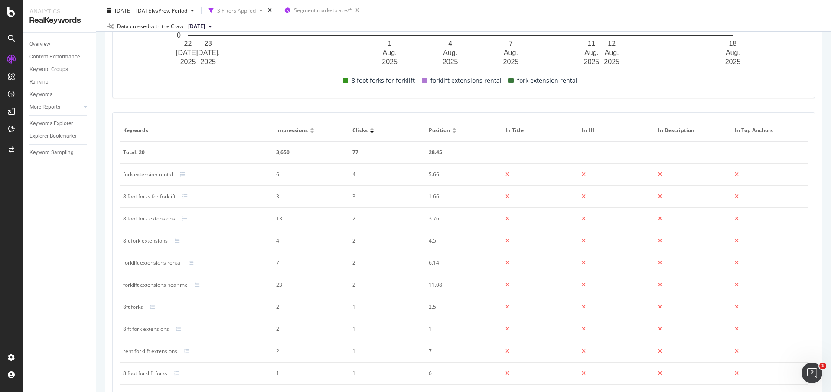
scroll to position [467, 0]
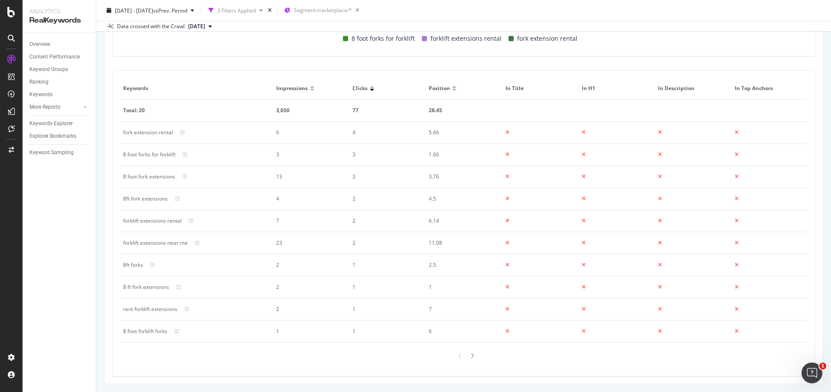
click at [310, 90] on div at bounding box center [312, 90] width 4 height 2
click at [311, 87] on div at bounding box center [312, 87] width 4 height 2
click at [311, 92] on div "Impressions" at bounding box center [310, 89] width 69 height 8
click at [310, 89] on div at bounding box center [312, 90] width 4 height 2
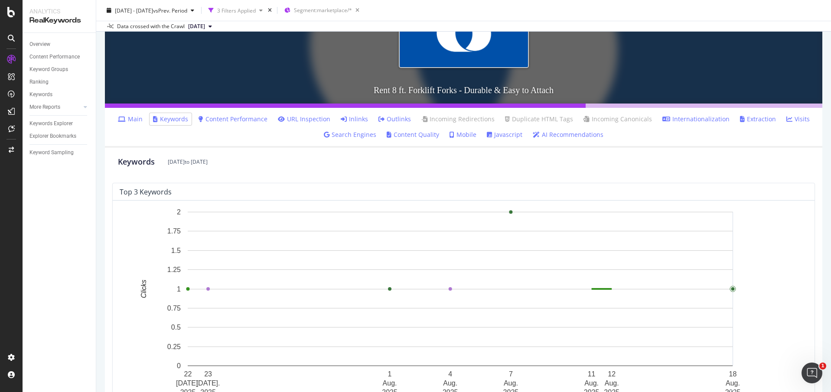
click at [402, 137] on link "Content Quality" at bounding box center [413, 135] width 52 height 9
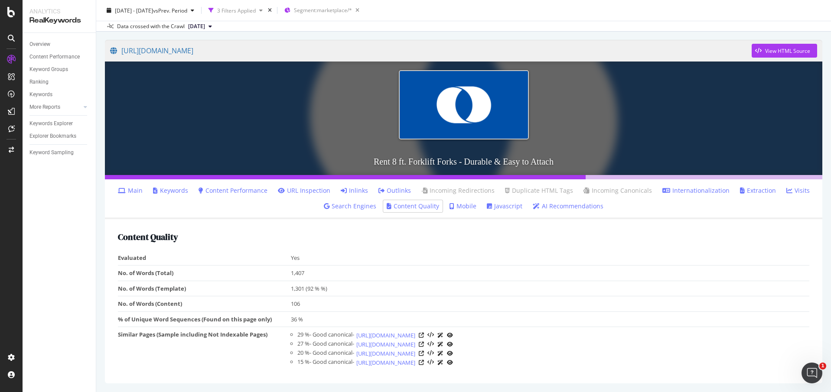
scroll to position [22, 0]
click at [555, 203] on link "AI Recommendations" at bounding box center [568, 206] width 71 height 9
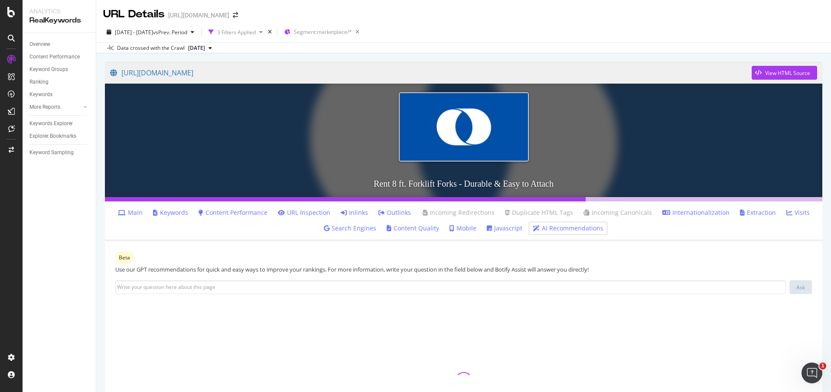
scroll to position [95, 0]
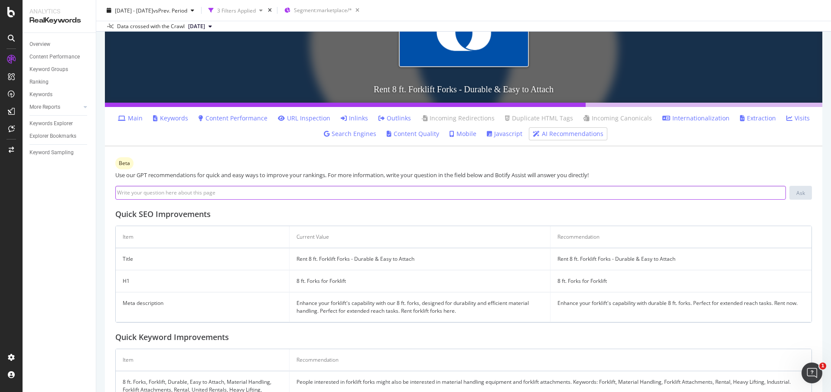
click at [399, 192] on input at bounding box center [450, 193] width 671 height 14
click at [414, 224] on div "Beta Use our GPT recommendations for quick and easy ways to improve your rankin…" at bounding box center [464, 317] width 718 height 341
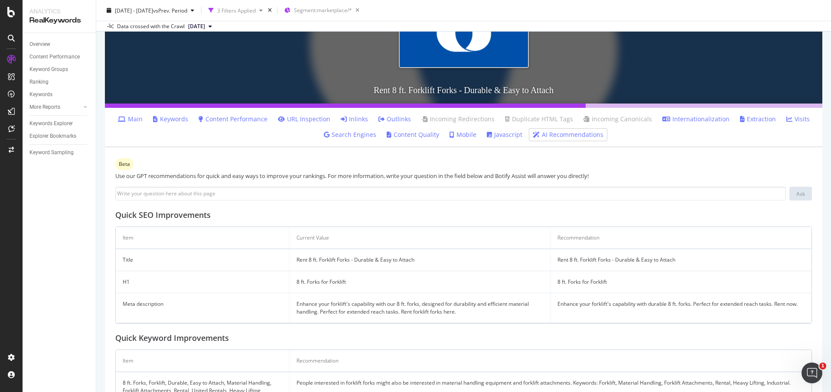
scroll to position [49, 0]
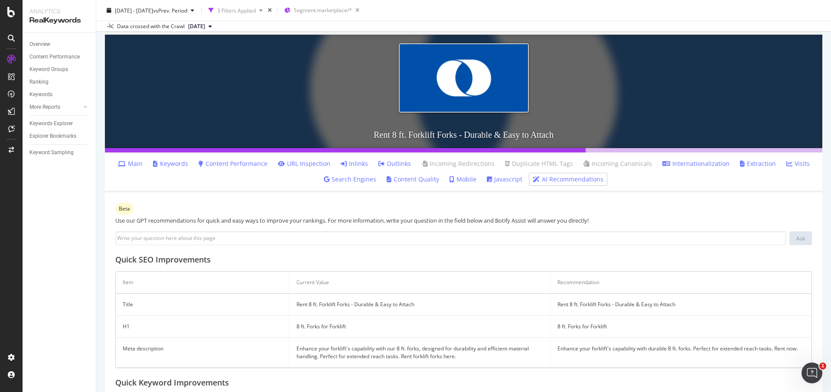
click at [170, 168] on link "Keywords" at bounding box center [170, 164] width 35 height 9
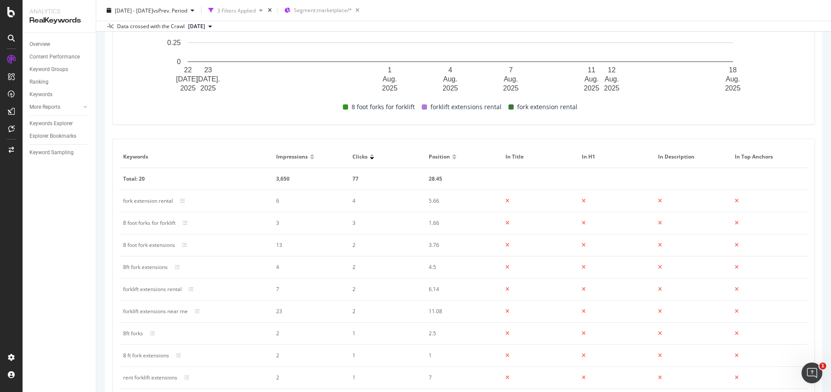
scroll to position [435, 0]
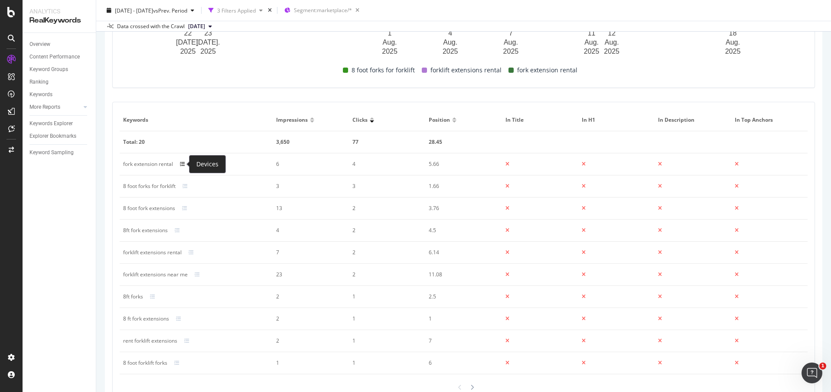
click at [183, 165] on icon at bounding box center [182, 164] width 5 height 5
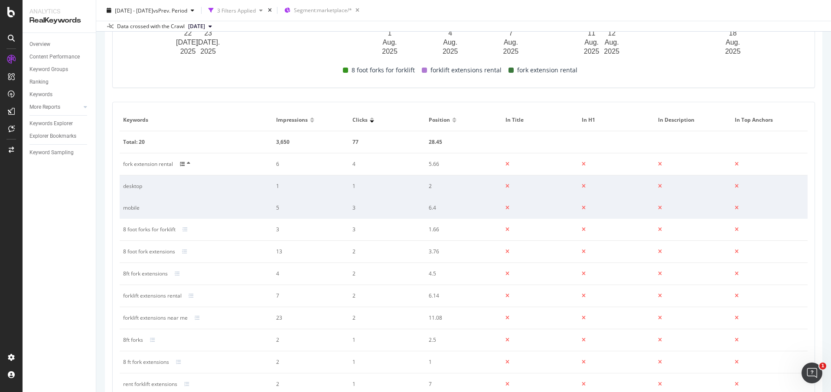
click at [183, 165] on icon at bounding box center [182, 164] width 5 height 5
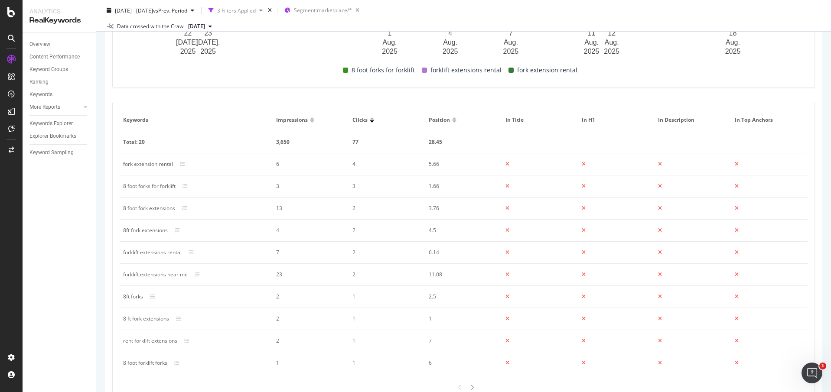
scroll to position [467, 0]
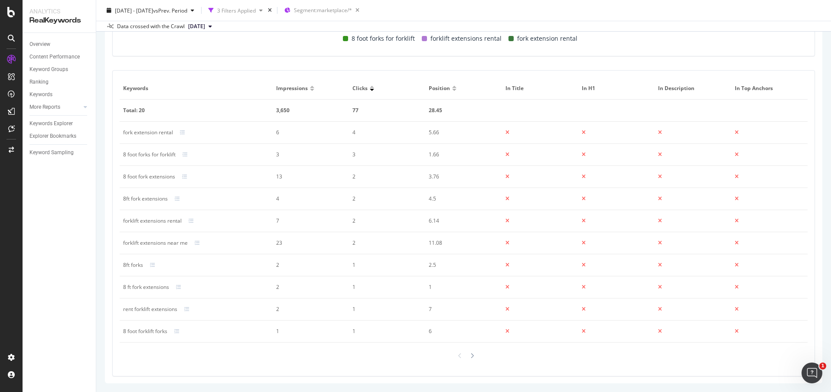
click at [310, 90] on div at bounding box center [312, 90] width 4 height 2
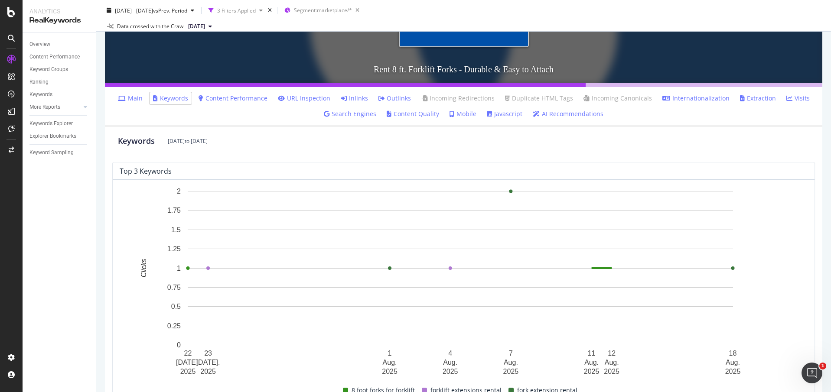
scroll to position [128, 0]
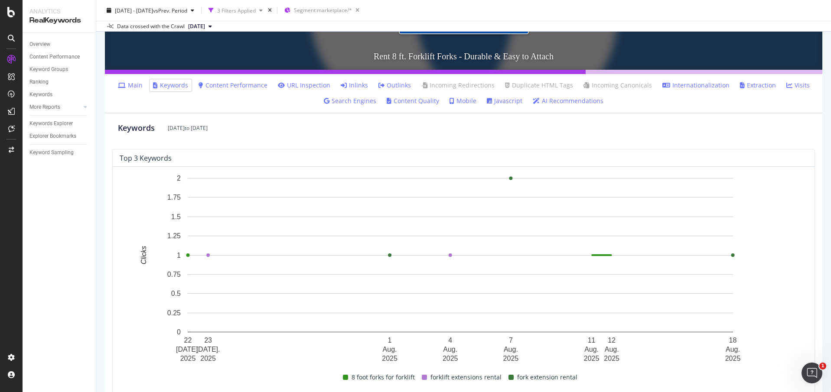
click at [791, 90] on li "Visits" at bounding box center [798, 85] width 30 height 12
click at [789, 86] on link "Visits" at bounding box center [798, 85] width 23 height 9
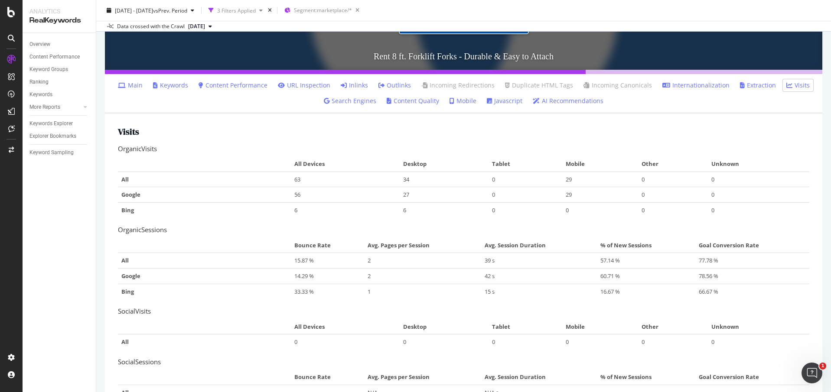
scroll to position [166, 0]
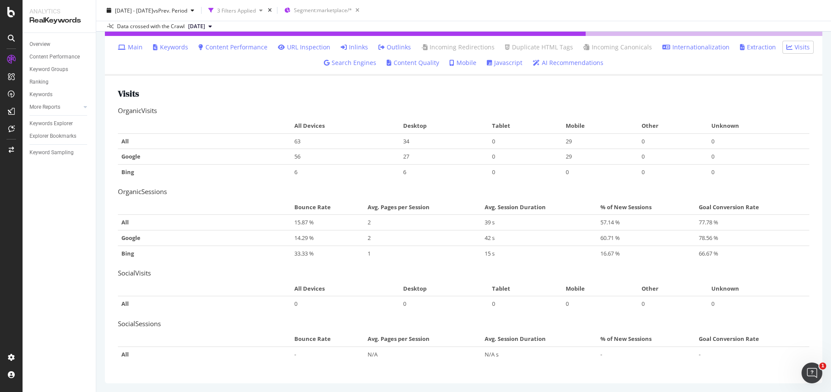
click at [228, 44] on link "Content Performance" at bounding box center [233, 47] width 69 height 9
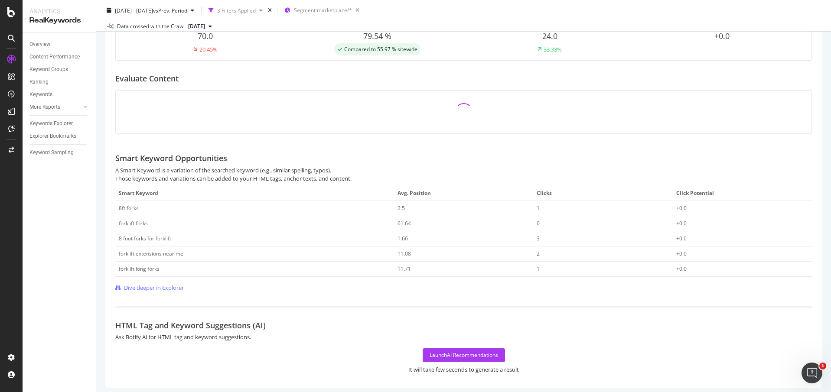
scroll to position [255, 0]
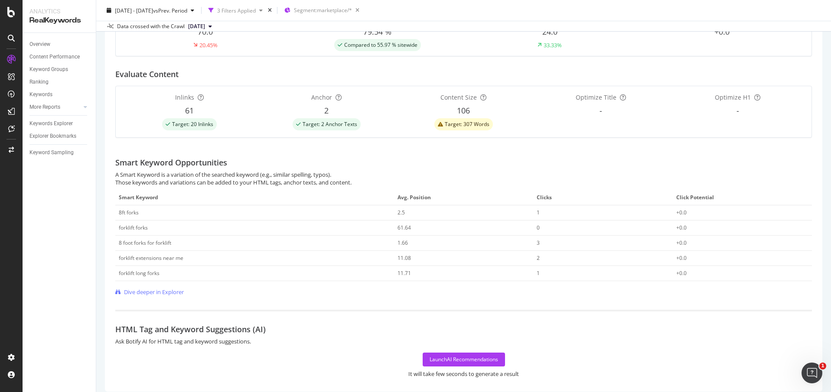
click at [673, 211] on td "+0.0" at bounding box center [742, 213] width 139 height 15
click at [131, 295] on span "Dive deeper in Explorer" at bounding box center [154, 292] width 60 height 8
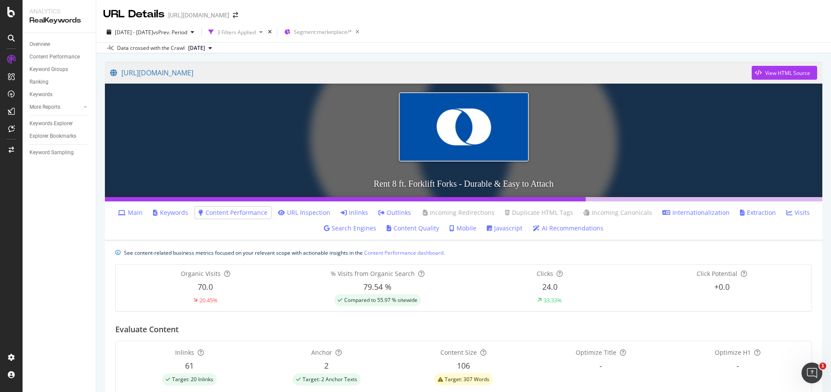
click at [180, 209] on link "Keywords" at bounding box center [170, 213] width 35 height 9
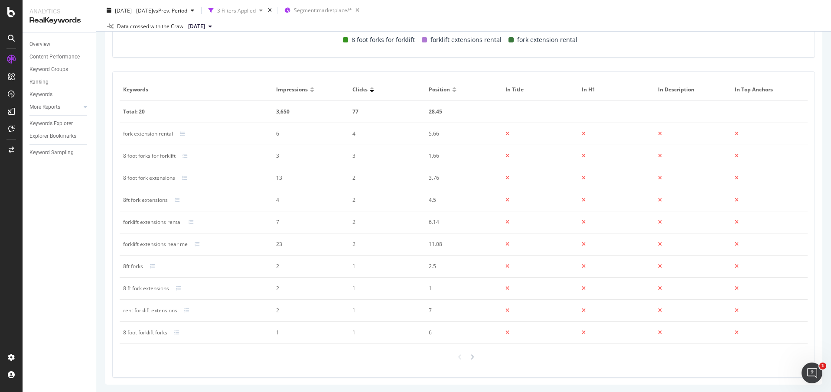
scroll to position [467, 0]
click at [452, 89] on div at bounding box center [454, 90] width 4 height 2
click at [452, 87] on div at bounding box center [454, 87] width 4 height 2
click at [311, 90] on div at bounding box center [312, 90] width 4 height 2
click at [311, 86] on div at bounding box center [312, 87] width 4 height 2
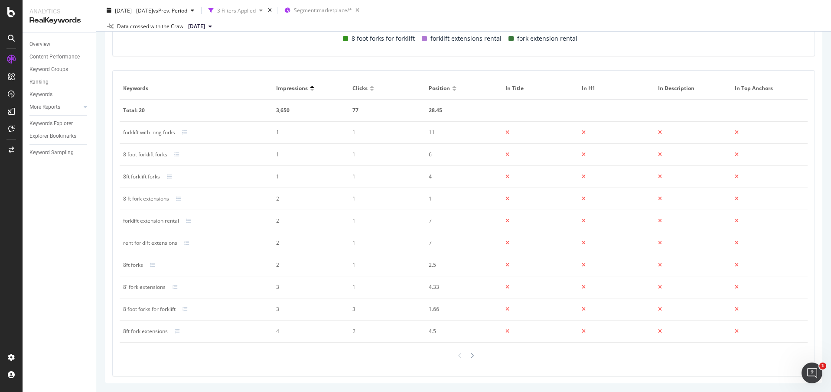
click at [310, 90] on div at bounding box center [312, 90] width 4 height 2
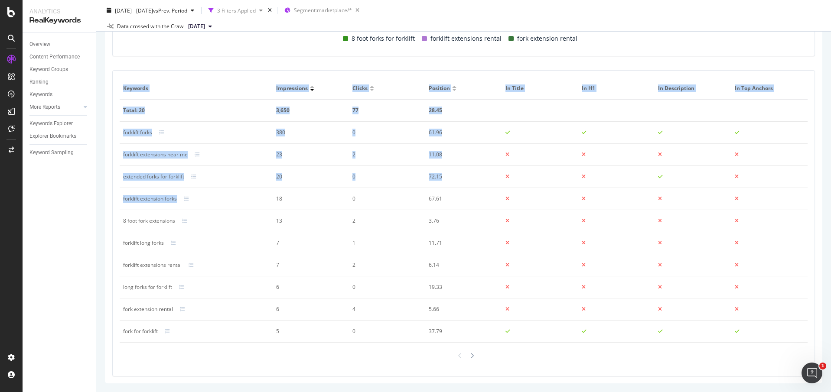
drag, startPoint x: 182, startPoint y: 200, endPoint x: 117, endPoint y: 199, distance: 64.6
click at [117, 199] on div "Keywords Impressions Clicks Position In Title In H1 In Description In Top Ancho…" at bounding box center [464, 224] width 702 height 306
click at [254, 203] on div "forklift extension forks" at bounding box center [196, 199] width 146 height 8
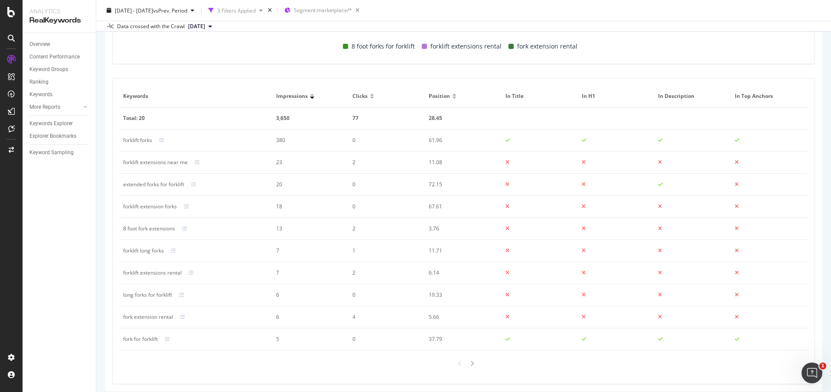
scroll to position [459, 0]
click at [806, 370] on icon "Open Intercom Messenger" at bounding box center [811, 372] width 14 height 14
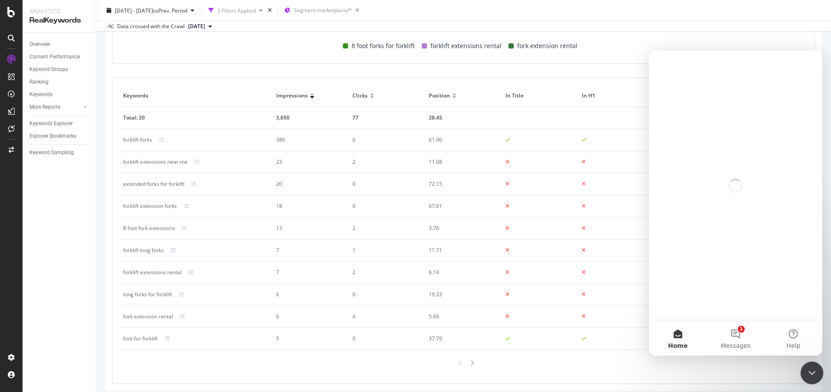
scroll to position [0, 0]
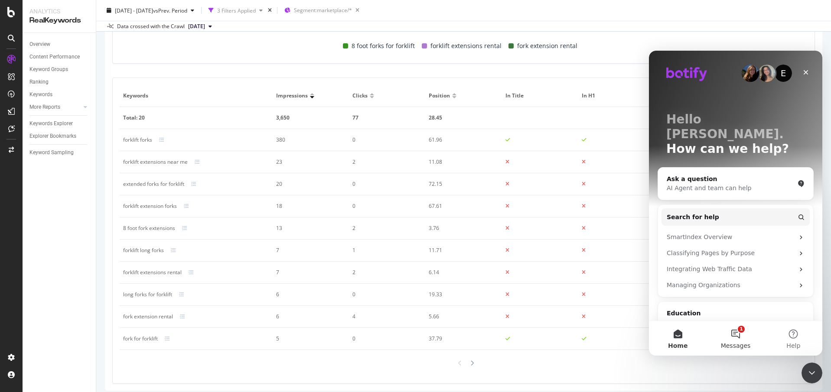
click at [733, 344] on span "Messages" at bounding box center [736, 346] width 30 height 6
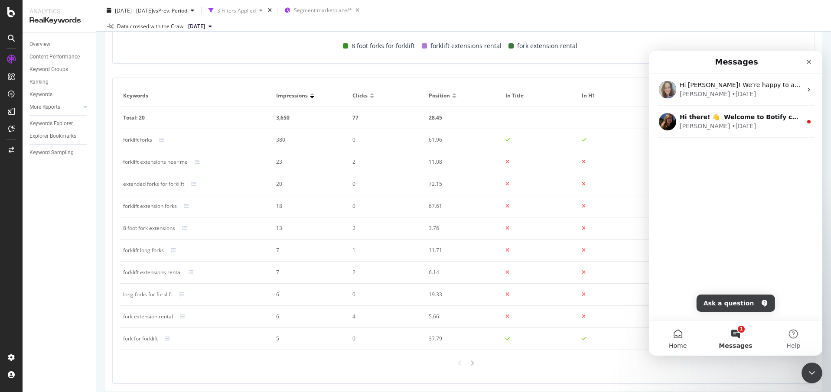
click at [675, 338] on button "Home" at bounding box center [678, 338] width 58 height 35
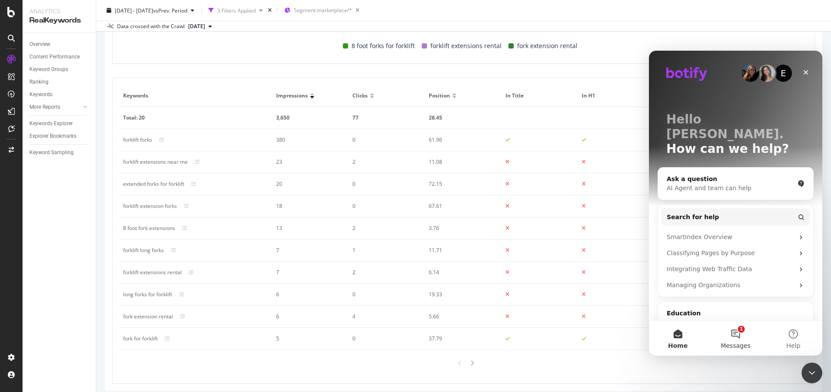
click at [729, 329] on button "1 Messages" at bounding box center [736, 338] width 58 height 35
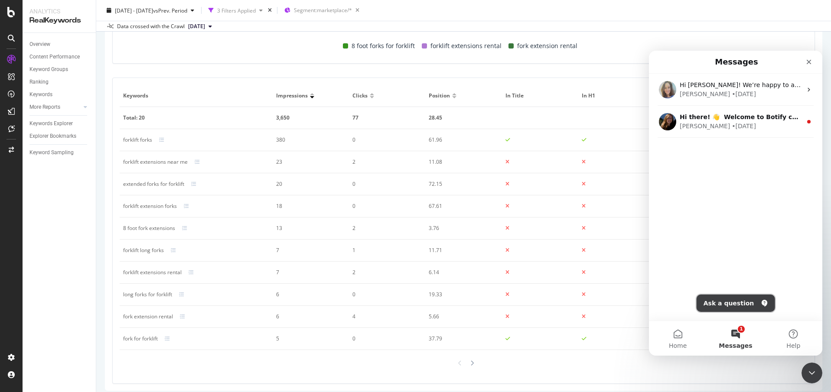
click at [744, 305] on button "Ask a question" at bounding box center [736, 303] width 78 height 17
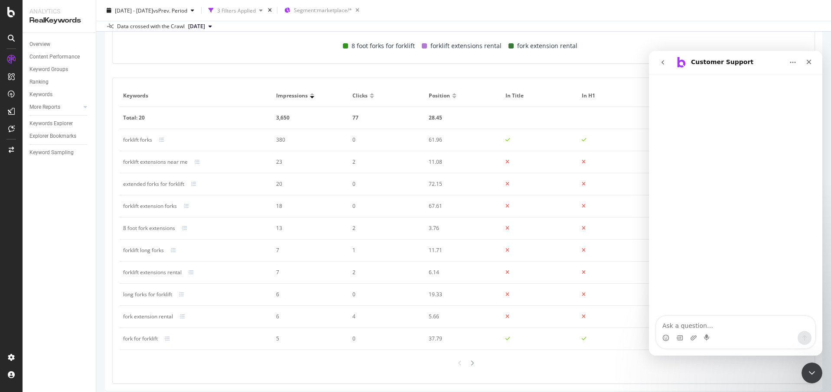
click at [692, 333] on div "Intercom messenger" at bounding box center [693, 338] width 7 height 14
click at [685, 329] on textarea "Ask a question…" at bounding box center [736, 324] width 159 height 15
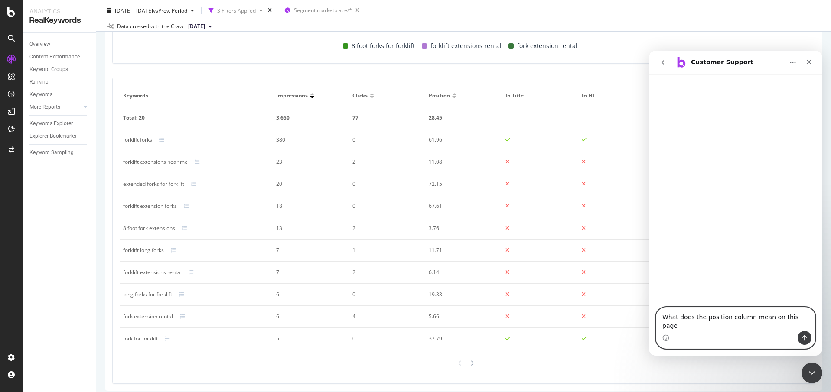
type textarea "What does the position column mean on this page?"
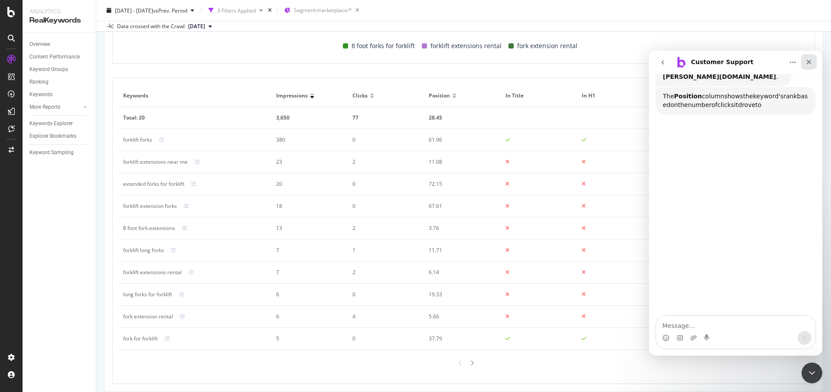
scroll to position [121, 0]
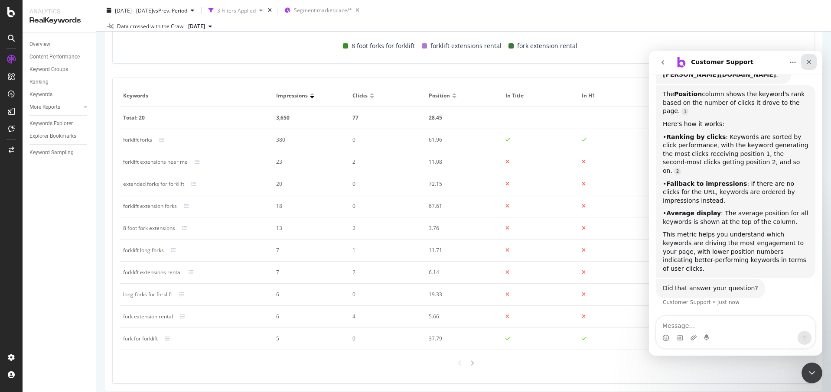
click at [809, 58] on div "Close" at bounding box center [809, 62] width 16 height 16
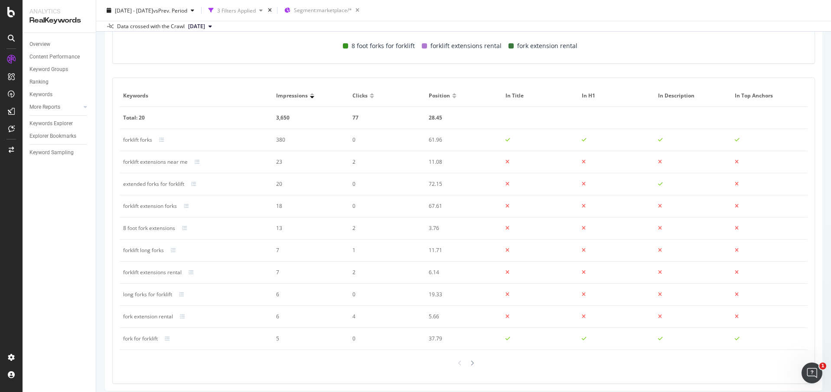
scroll to position [96, 0]
click at [744, 55] on div "8 foot forks for forklift forklift extensions rental fork extension rental" at bounding box center [460, 45] width 688 height 21
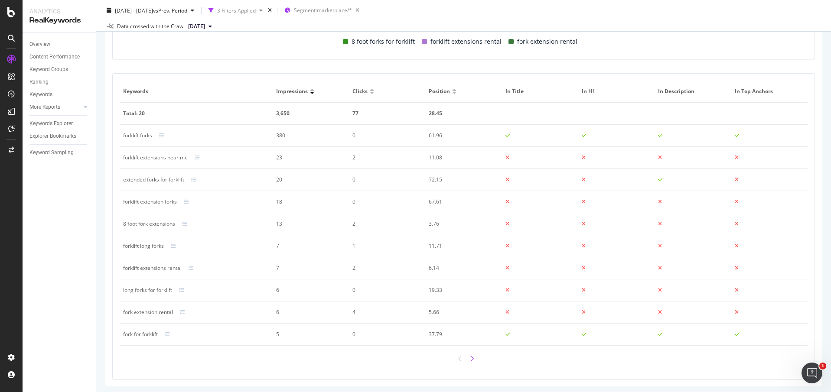
click at [468, 360] on div at bounding box center [472, 359] width 8 height 13
click at [458, 362] on icon at bounding box center [459, 359] width 3 height 6
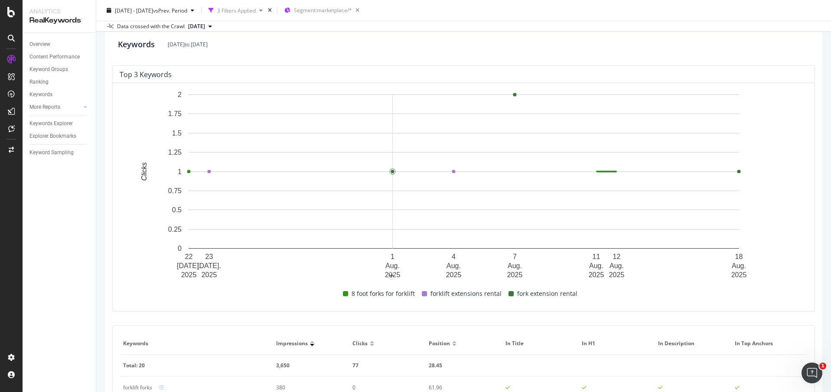
scroll to position [240, 0]
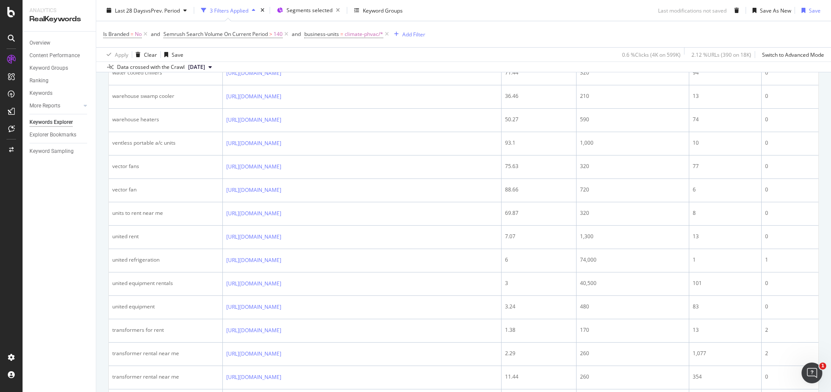
scroll to position [791, 0]
click at [290, 27] on icon at bounding box center [287, 24] width 5 height 5
click at [290, 51] on icon at bounding box center [287, 48] width 5 height 5
click at [281, 52] on link "[URL][DOMAIN_NAME]" at bounding box center [253, 48] width 55 height 9
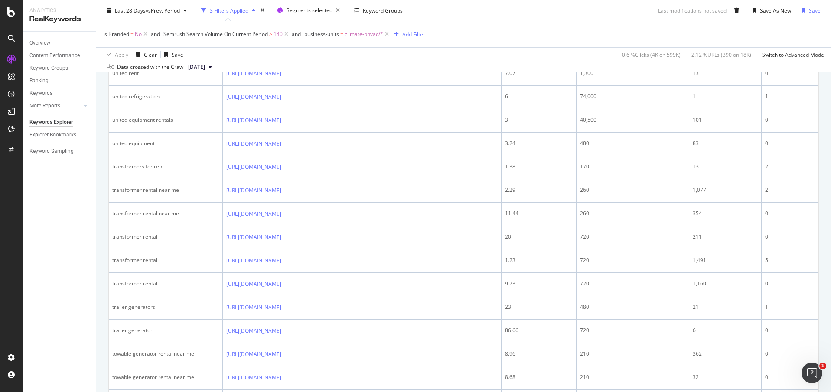
scroll to position [952, 0]
click at [290, 7] on icon at bounding box center [287, 3] width 5 height 5
click at [290, 30] on icon at bounding box center [287, 27] width 5 height 5
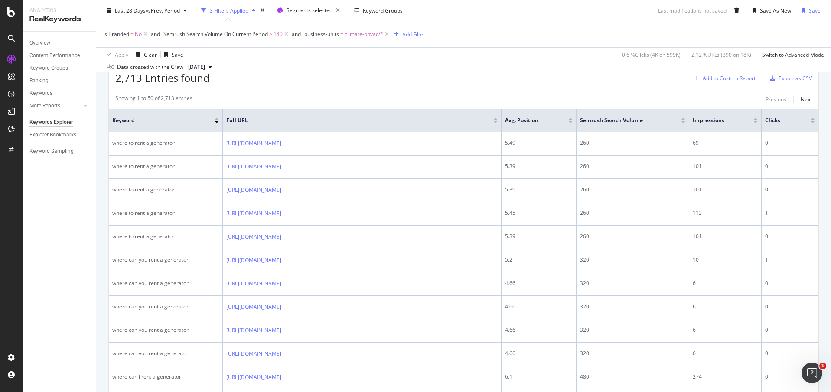
scroll to position [298, 0]
click at [683, 121] on div at bounding box center [683, 122] width 4 height 2
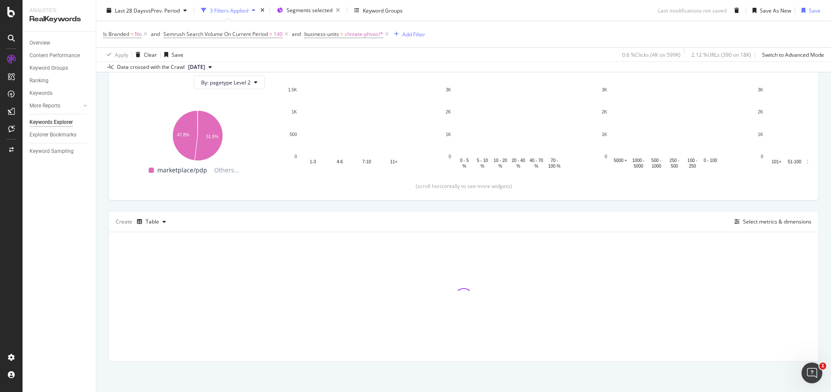
scroll to position [298, 0]
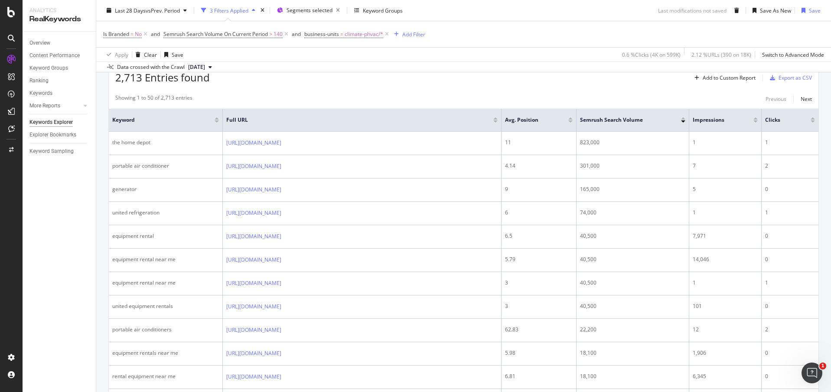
click at [217, 121] on div at bounding box center [217, 122] width 4 height 2
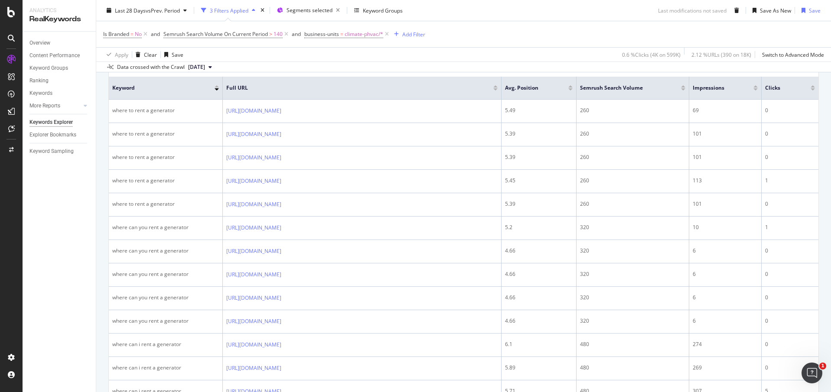
scroll to position [331, 0]
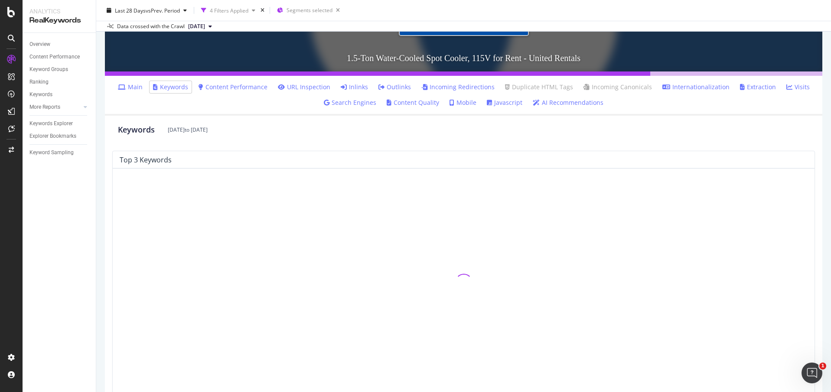
scroll to position [131, 0]
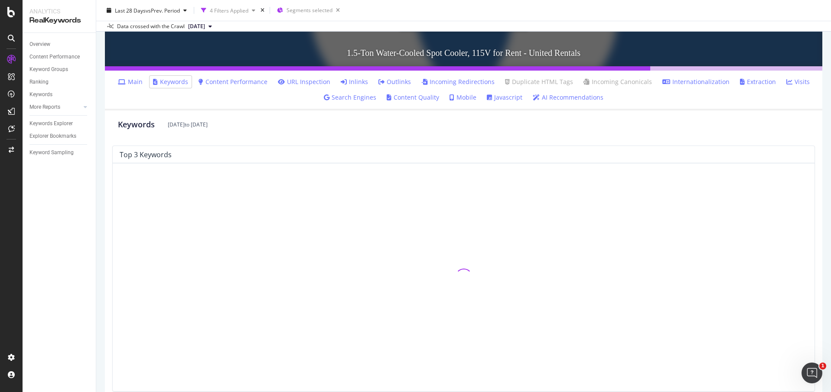
click at [241, 83] on link "Content Performance" at bounding box center [233, 82] width 69 height 9
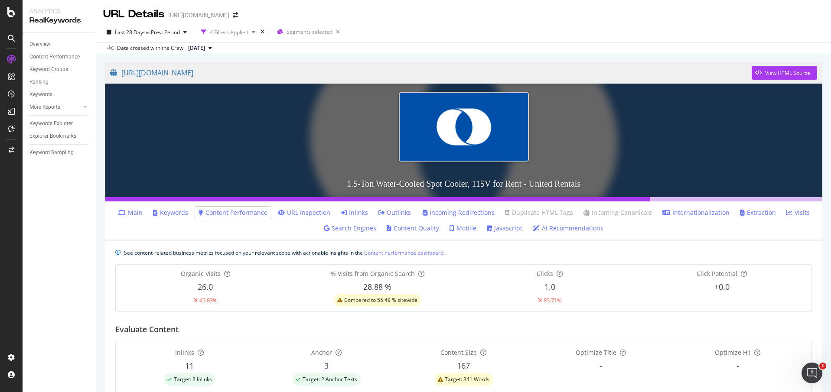
click at [182, 208] on li "Keywords" at bounding box center [171, 213] width 42 height 12
click at [178, 209] on link "Keywords" at bounding box center [170, 213] width 35 height 9
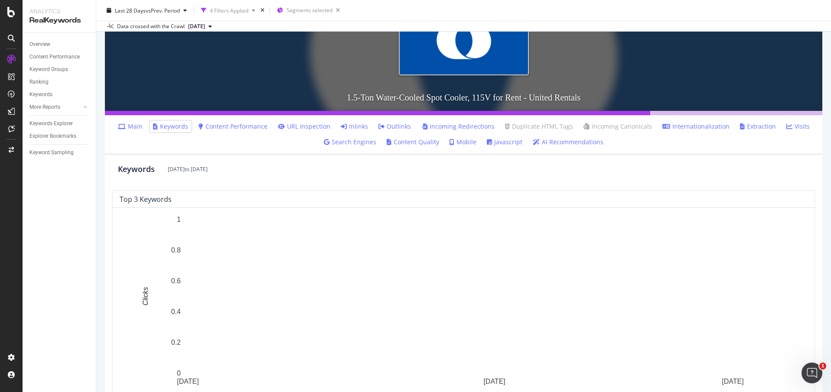
scroll to position [97, 0]
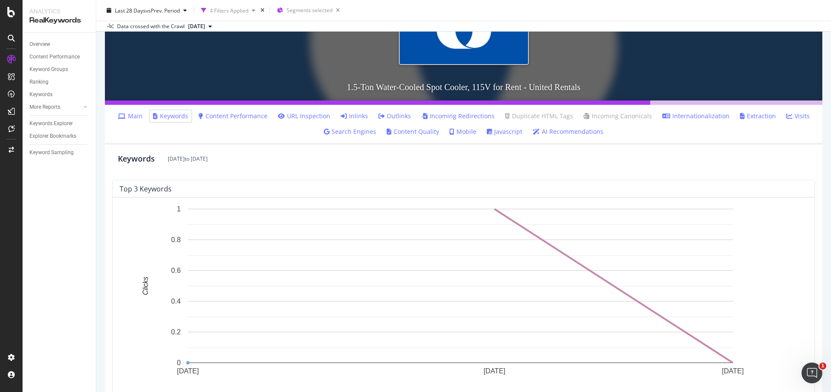
click at [302, 117] on link "URL Inspection" at bounding box center [304, 116] width 52 height 9
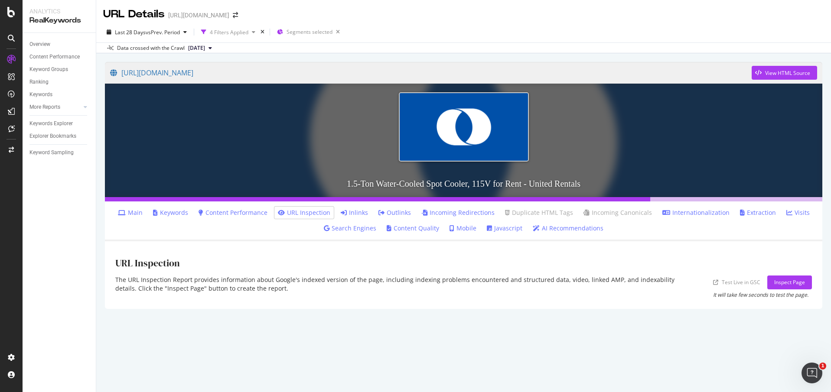
click at [409, 229] on link "Content Quality" at bounding box center [413, 228] width 52 height 9
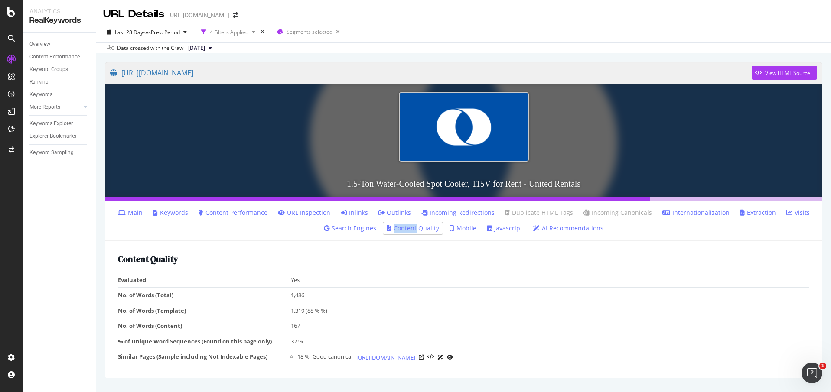
click at [409, 229] on link "Content Quality" at bounding box center [413, 228] width 52 height 9
click at [416, 262] on h2 "Content Quality" at bounding box center [464, 260] width 692 height 10
click at [547, 225] on link "AI Recommendations" at bounding box center [568, 228] width 71 height 9
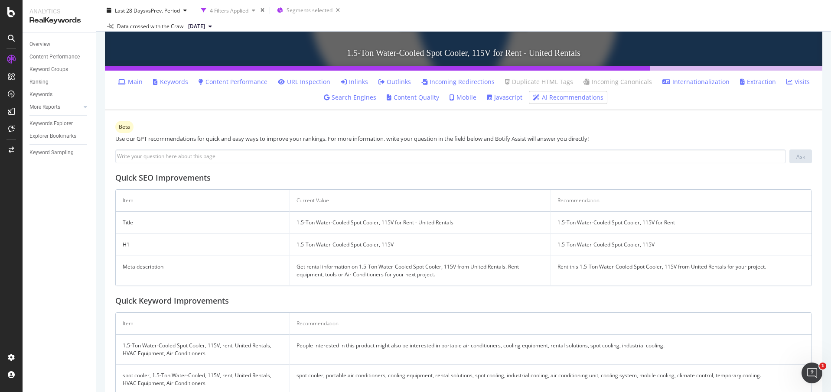
scroll to position [32, 0]
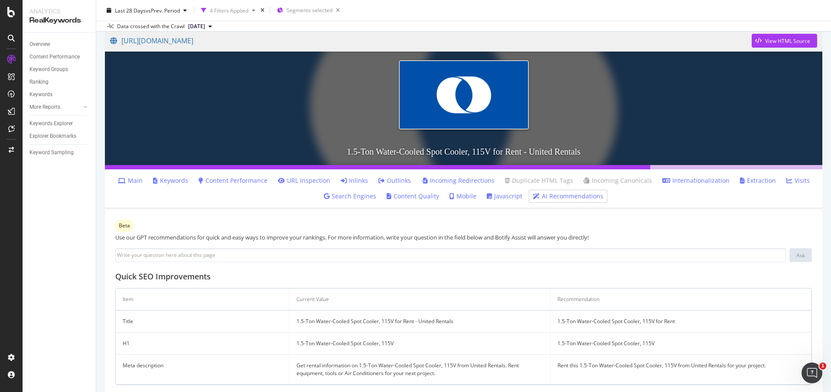
click at [135, 182] on link "Main" at bounding box center [130, 181] width 25 height 9
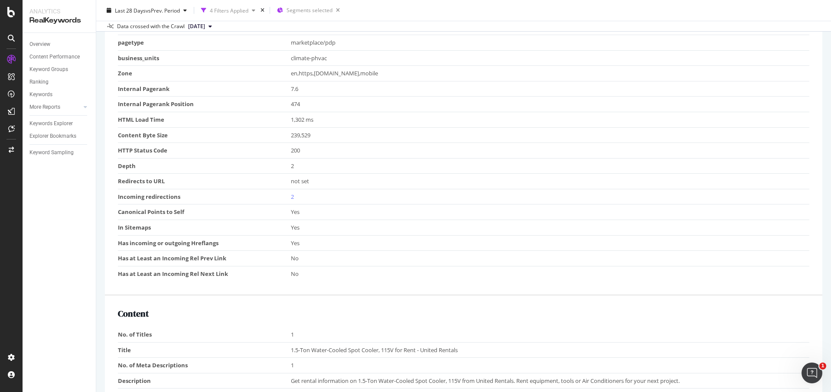
scroll to position [22, 0]
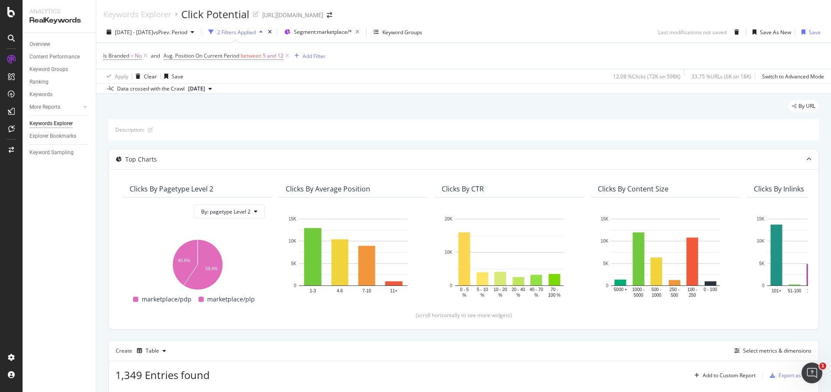
scroll to position [285, 0]
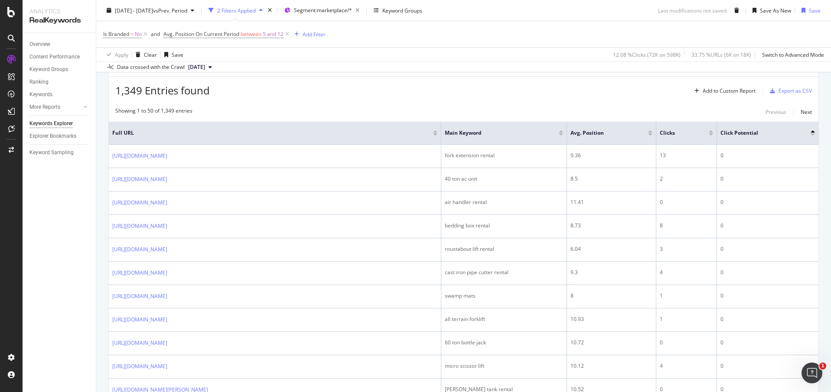
click at [811, 131] on div at bounding box center [813, 132] width 4 height 2
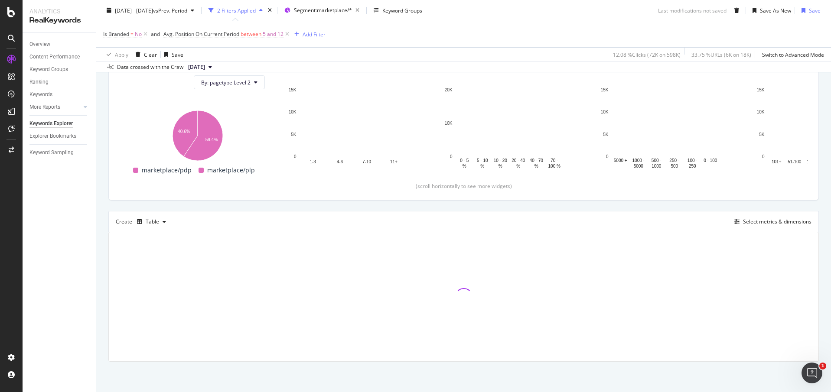
scroll to position [285, 0]
